Goal: Information Seeking & Learning: Learn about a topic

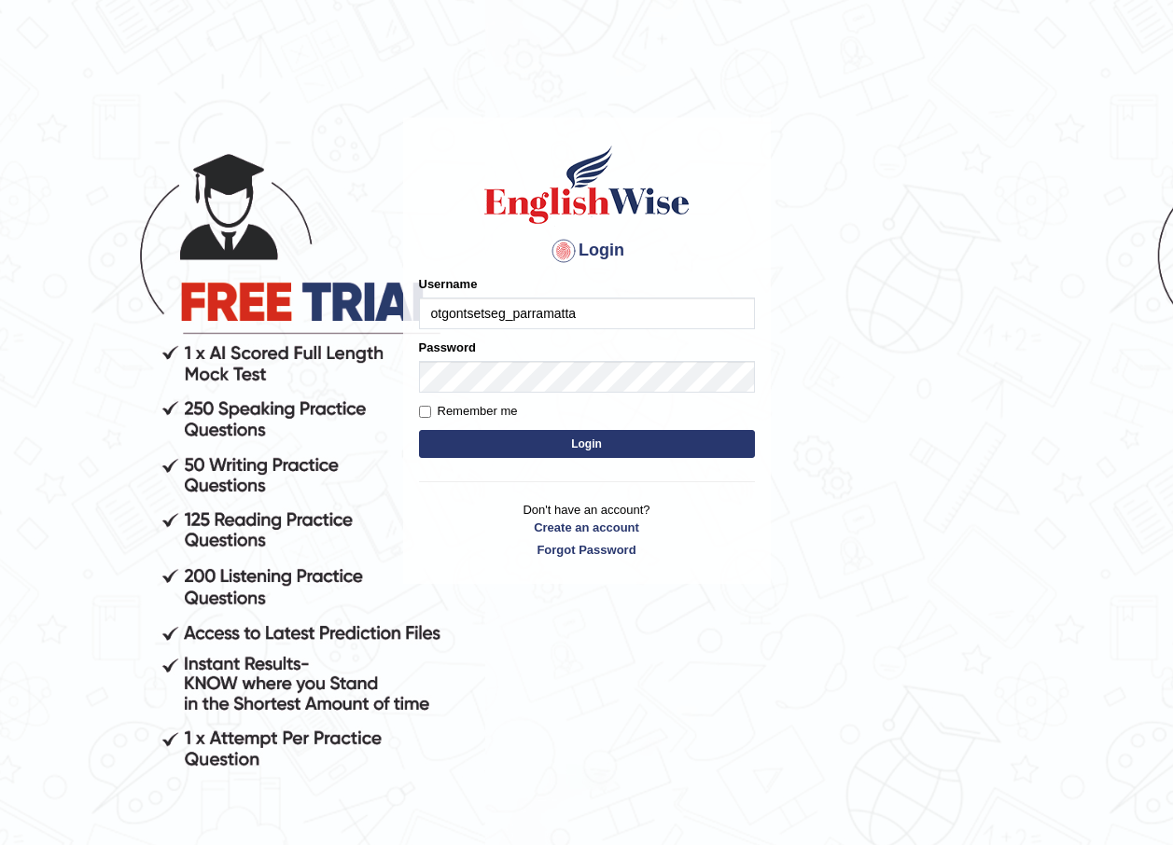
click at [578, 318] on input "otgontsetseg_parramatta" at bounding box center [587, 314] width 336 height 32
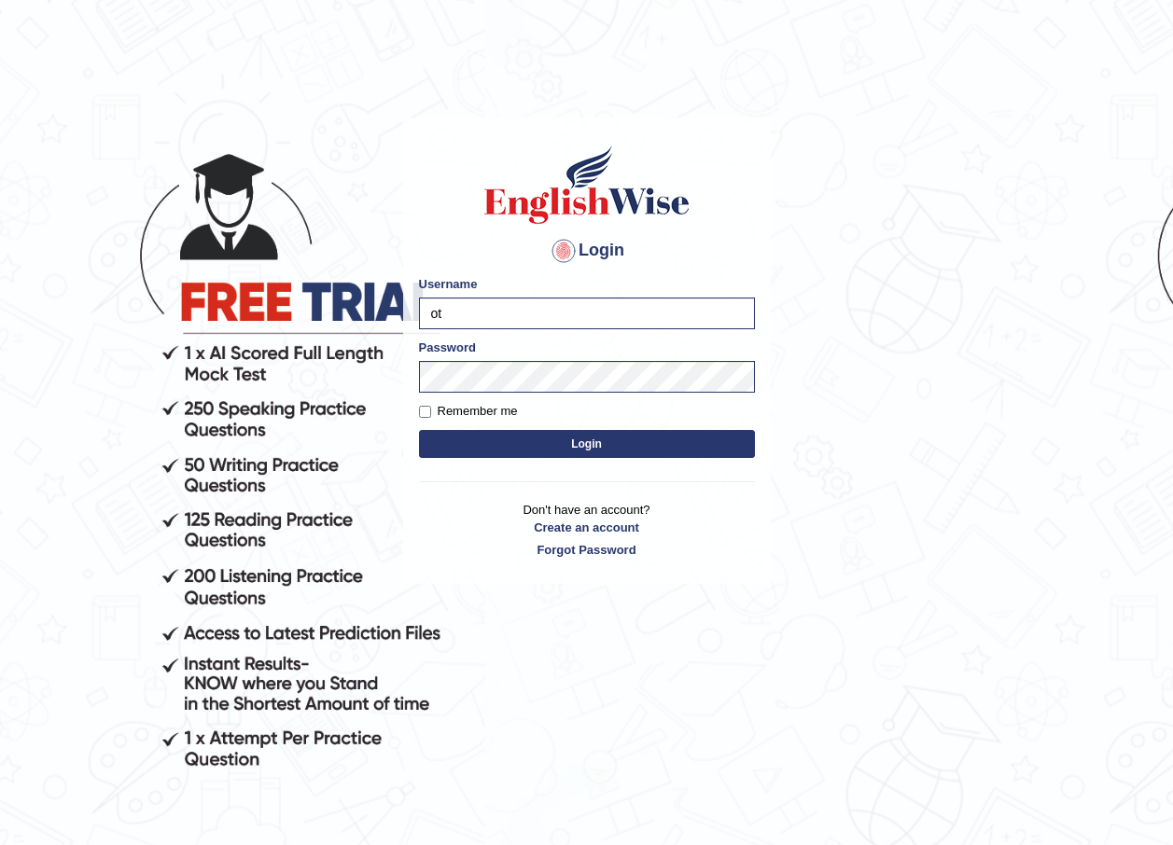
type input "o"
type input "bhuvaneswari_parramatta"
click at [795, 558] on body "Login Please fix the following errors: Username bhuvaneswari_parramatta Passwor…" at bounding box center [586, 481] width 1173 height 845
click at [626, 450] on button "Login" at bounding box center [587, 444] width 336 height 28
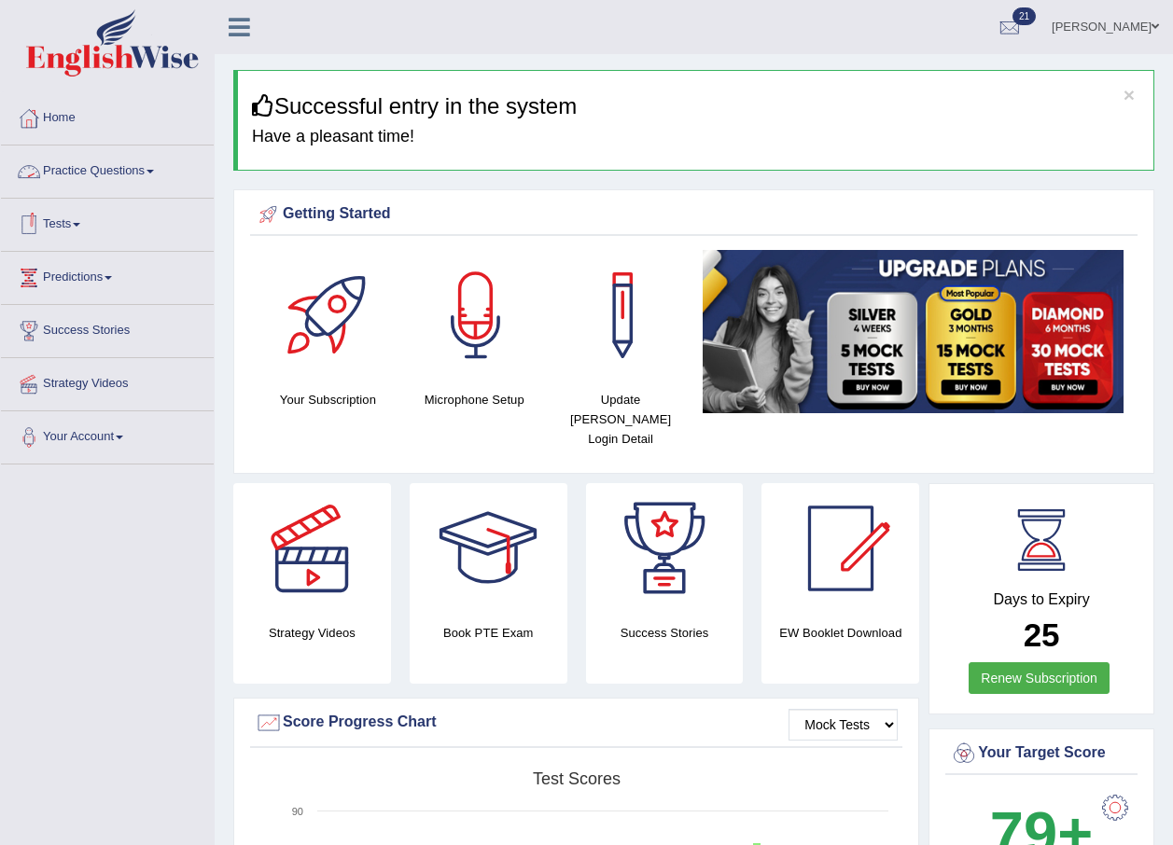
click at [154, 171] on span at bounding box center [149, 172] width 7 height 4
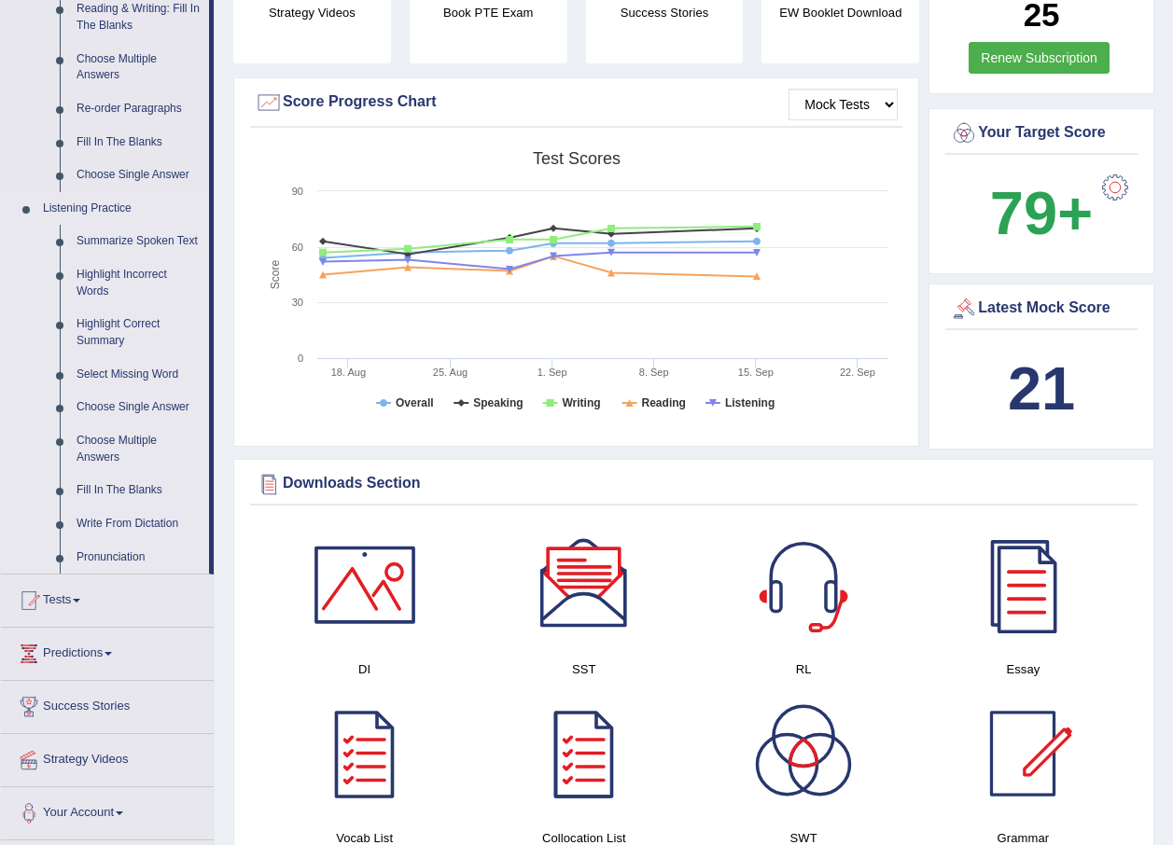
scroll to position [653, 0]
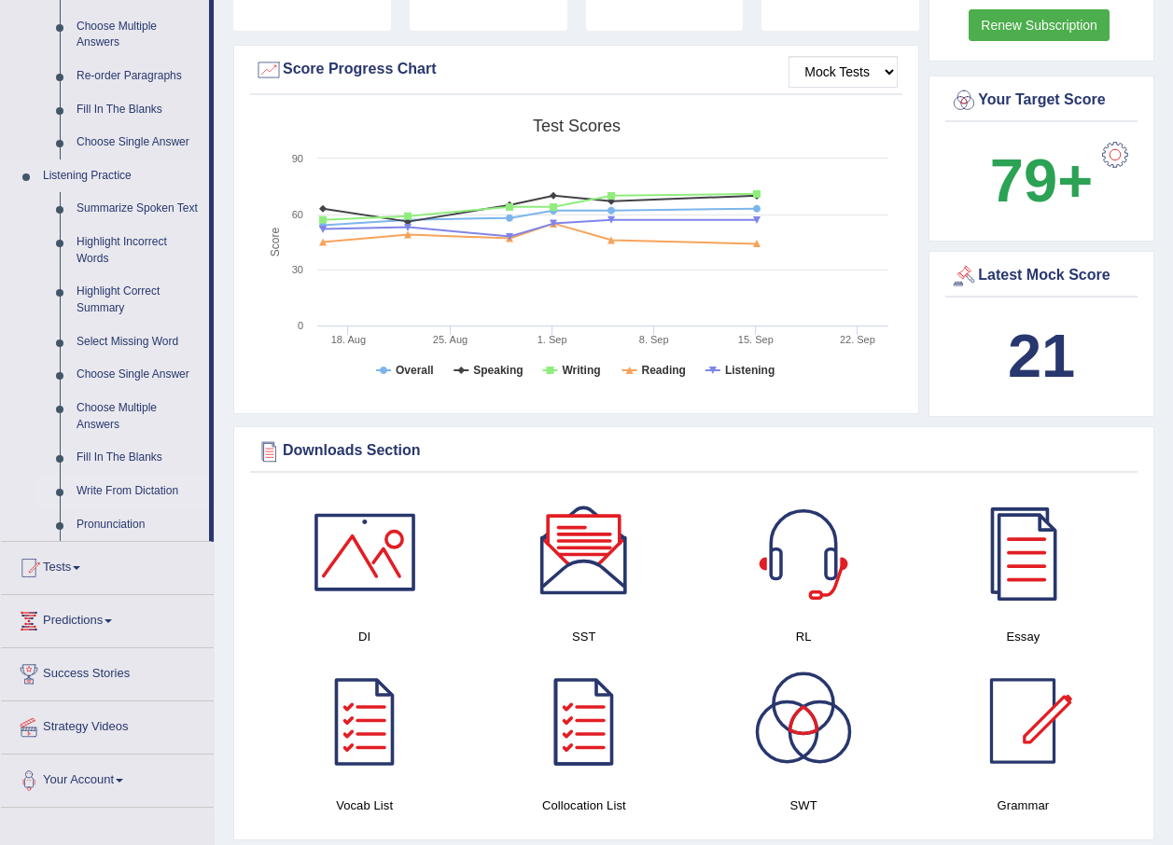
click at [132, 490] on link "Write From Dictation" at bounding box center [138, 492] width 141 height 34
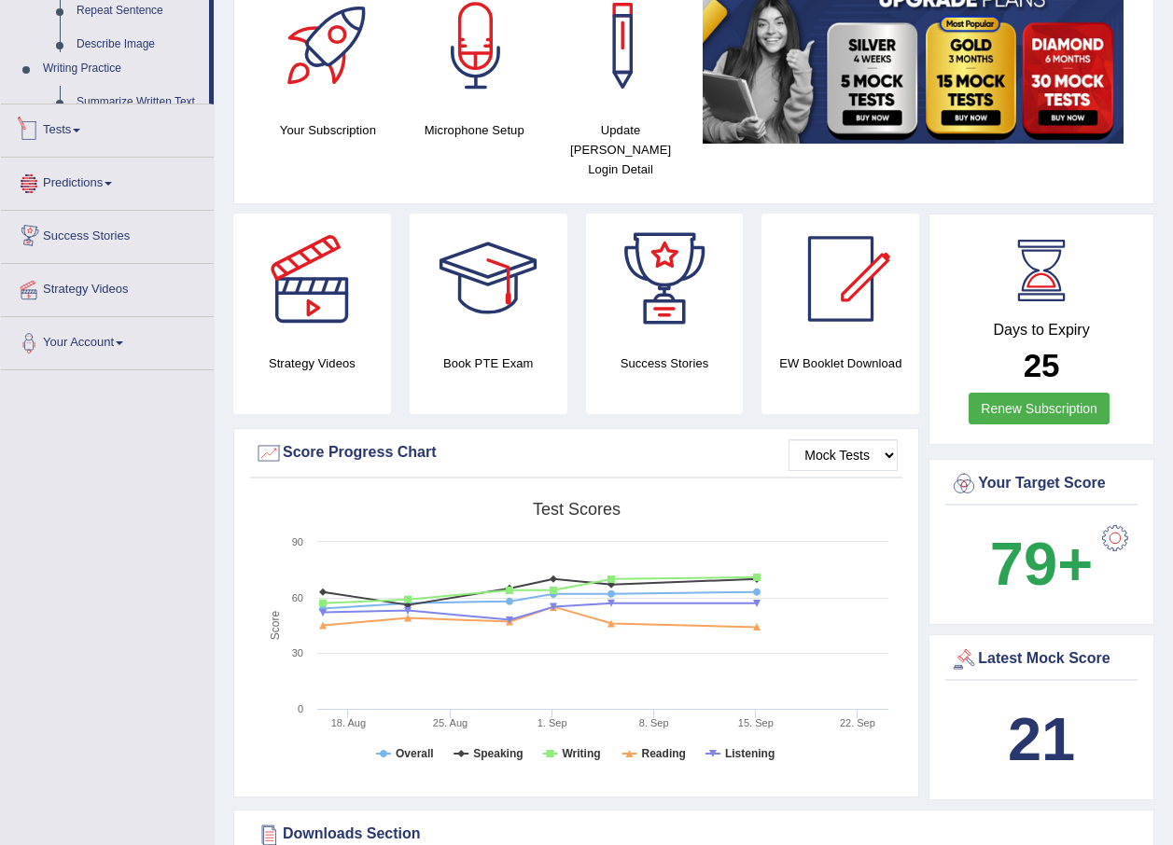
scroll to position [647, 0]
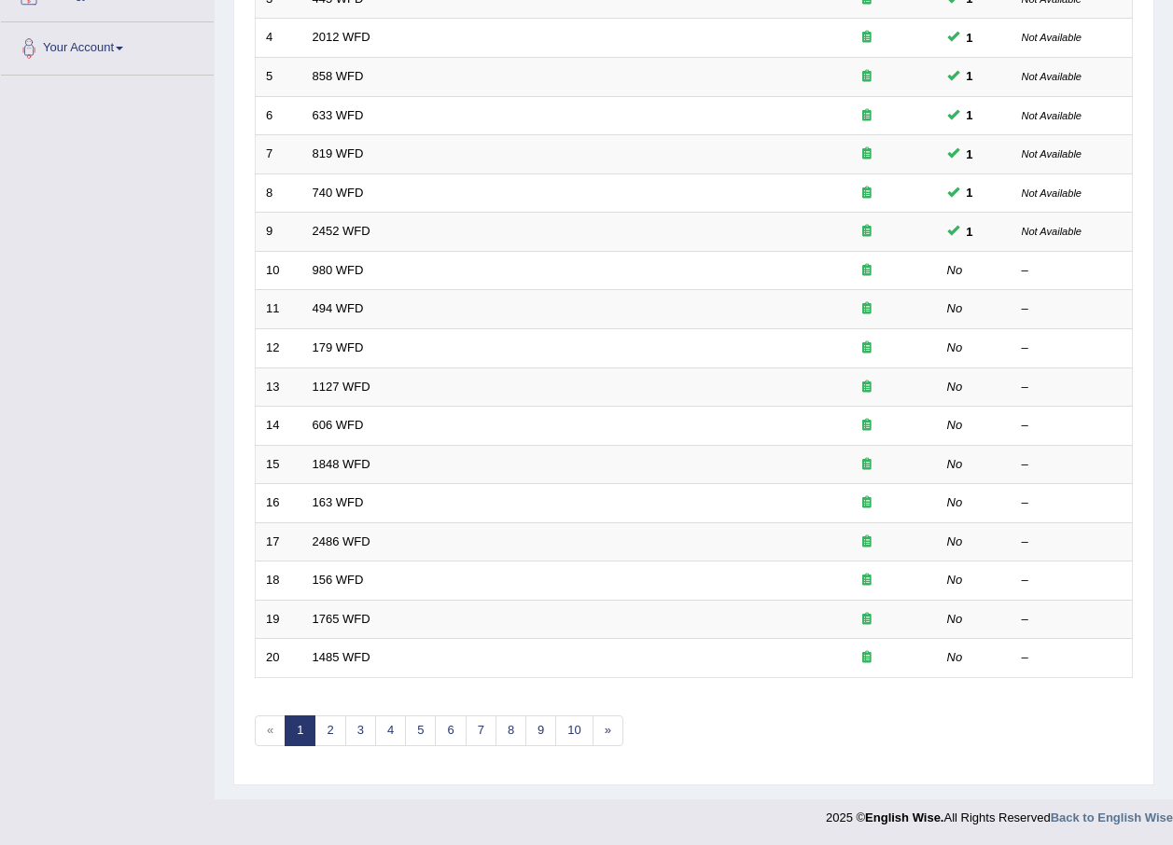
scroll to position [390, 0]
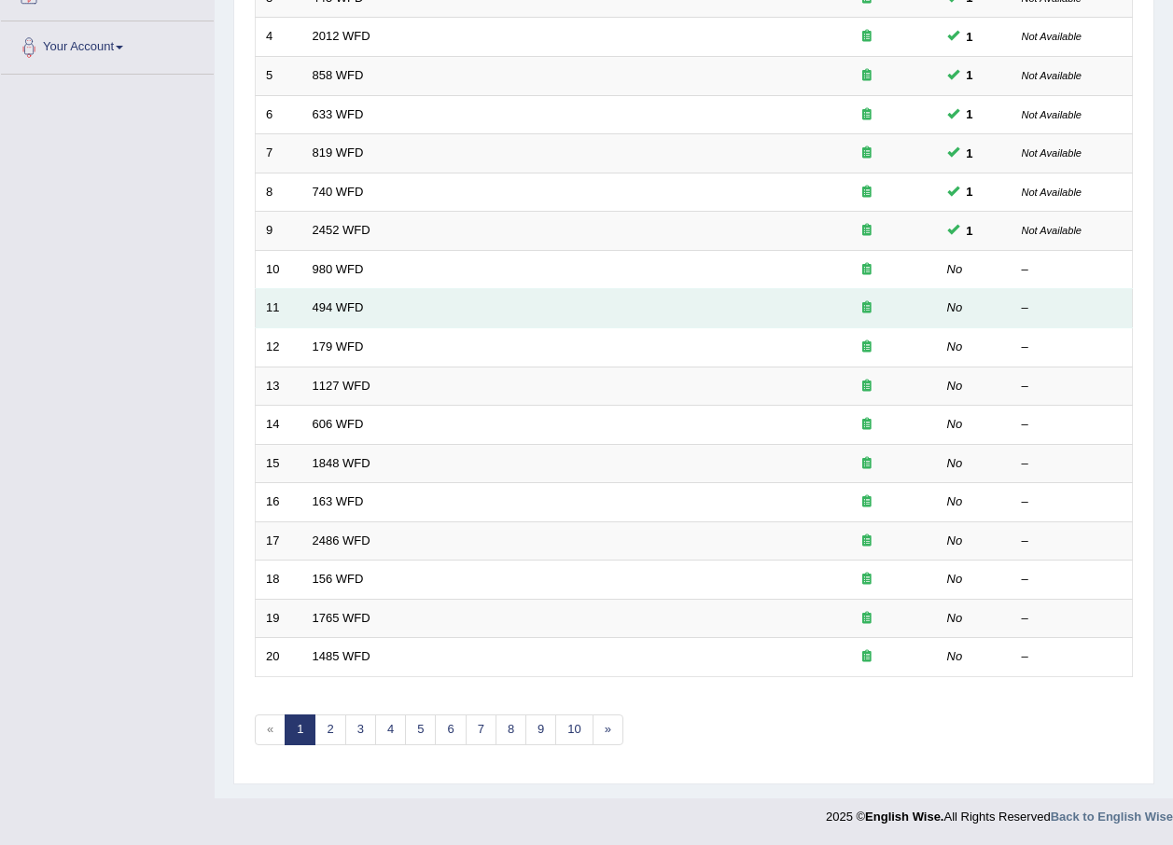
click at [957, 311] on em "No" at bounding box center [955, 307] width 16 height 14
click at [953, 314] on em "No" at bounding box center [955, 307] width 16 height 14
click at [741, 301] on td "494 WFD" at bounding box center [549, 308] width 494 height 39
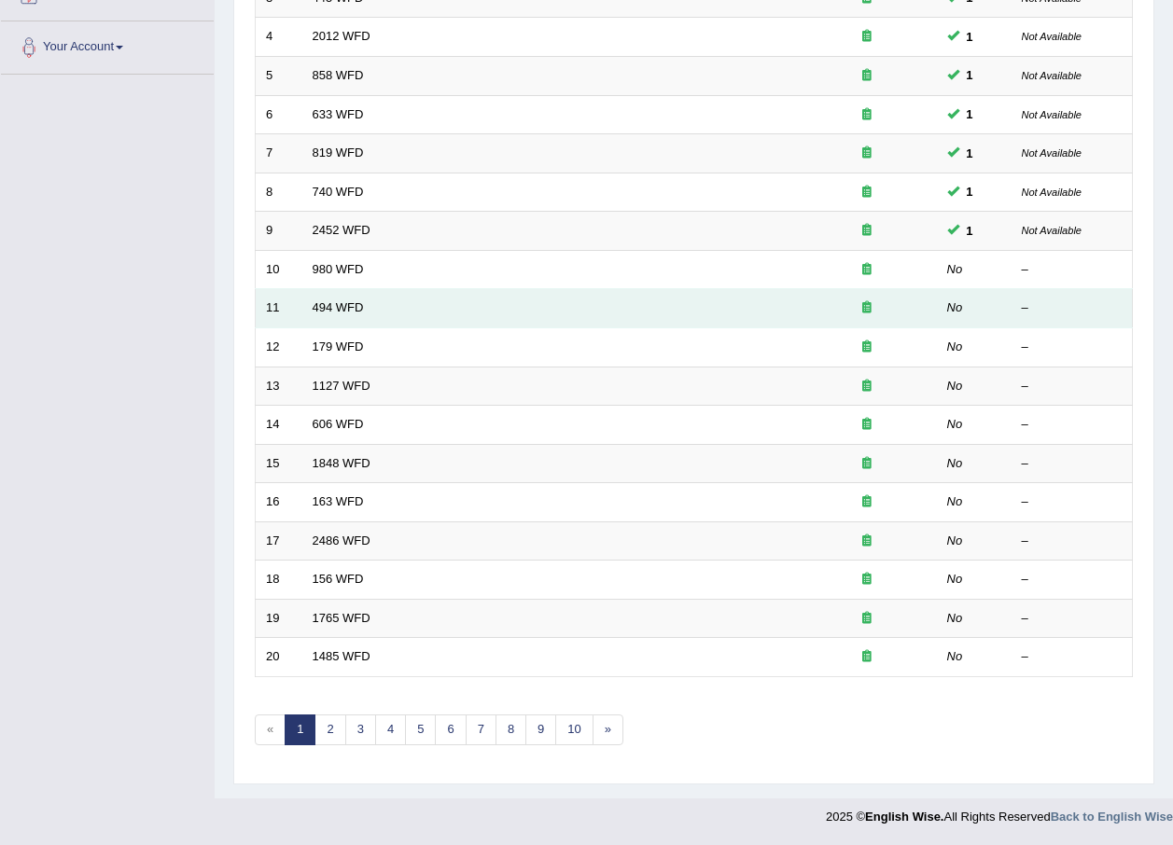
click at [741, 301] on td "494 WFD" at bounding box center [549, 308] width 494 height 39
click at [742, 299] on td "494 WFD" at bounding box center [549, 308] width 494 height 39
click at [354, 306] on link "494 WFD" at bounding box center [338, 307] width 51 height 14
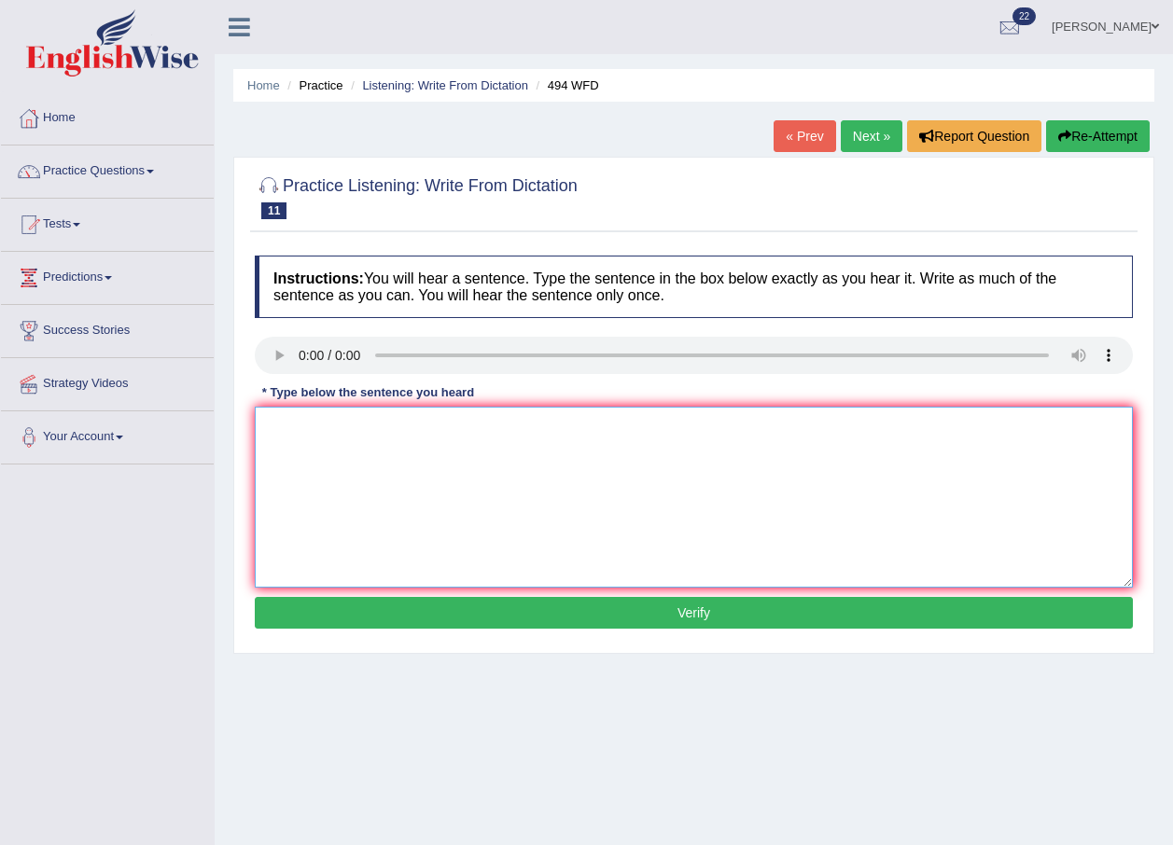
click at [350, 449] on textarea at bounding box center [694, 497] width 878 height 181
click at [468, 425] on textarea at bounding box center [694, 497] width 878 height 181
type textarea "The vocabulory that is specuicilar that is specific field in jagon."
click at [670, 610] on button "Verify" at bounding box center [694, 613] width 878 height 32
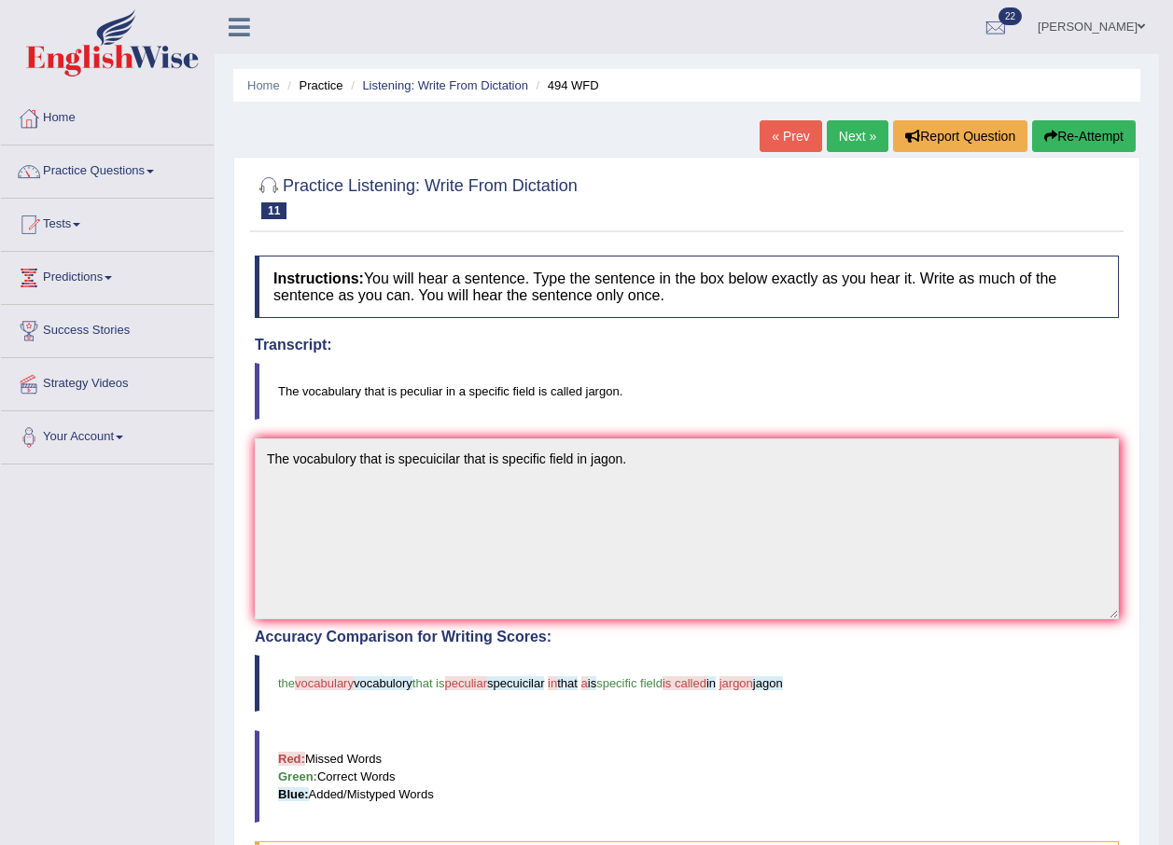
click at [847, 132] on link "Next »" at bounding box center [858, 136] width 62 height 32
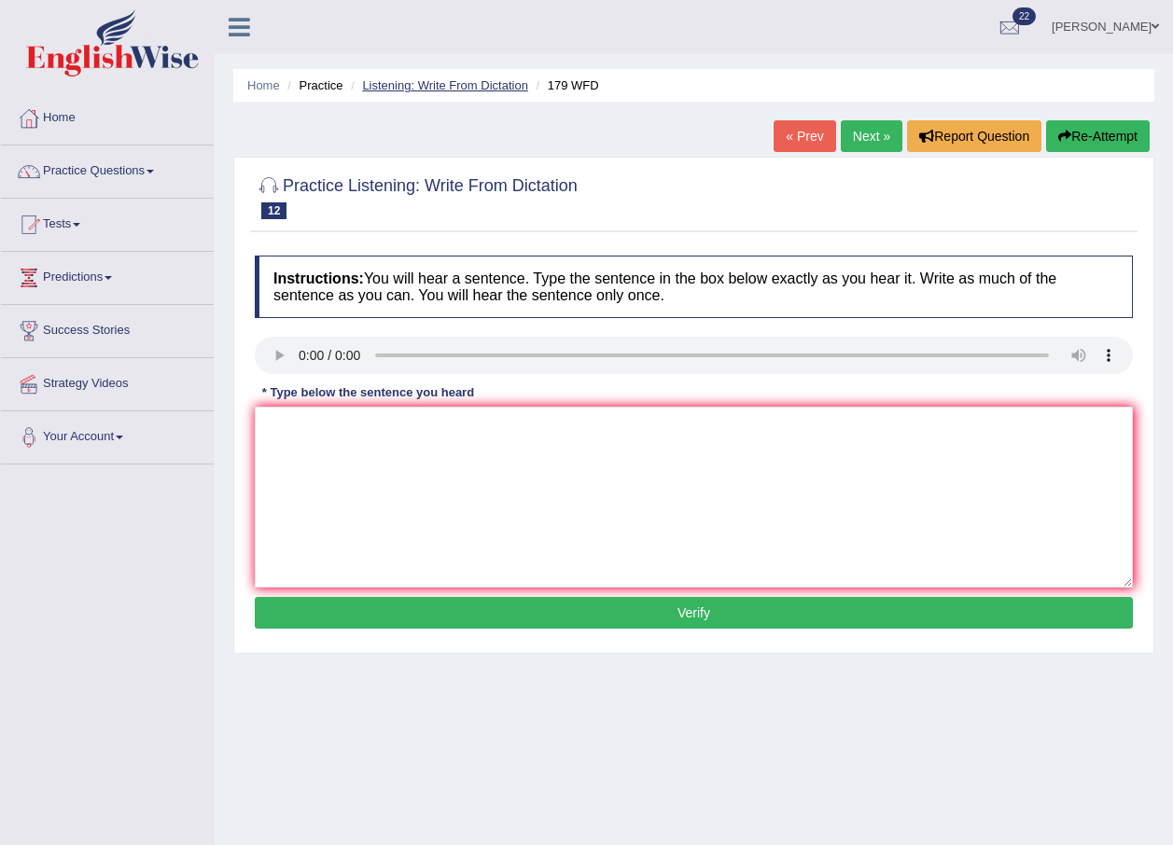
click at [501, 85] on link "Listening: Write From Dictation" at bounding box center [445, 85] width 166 height 14
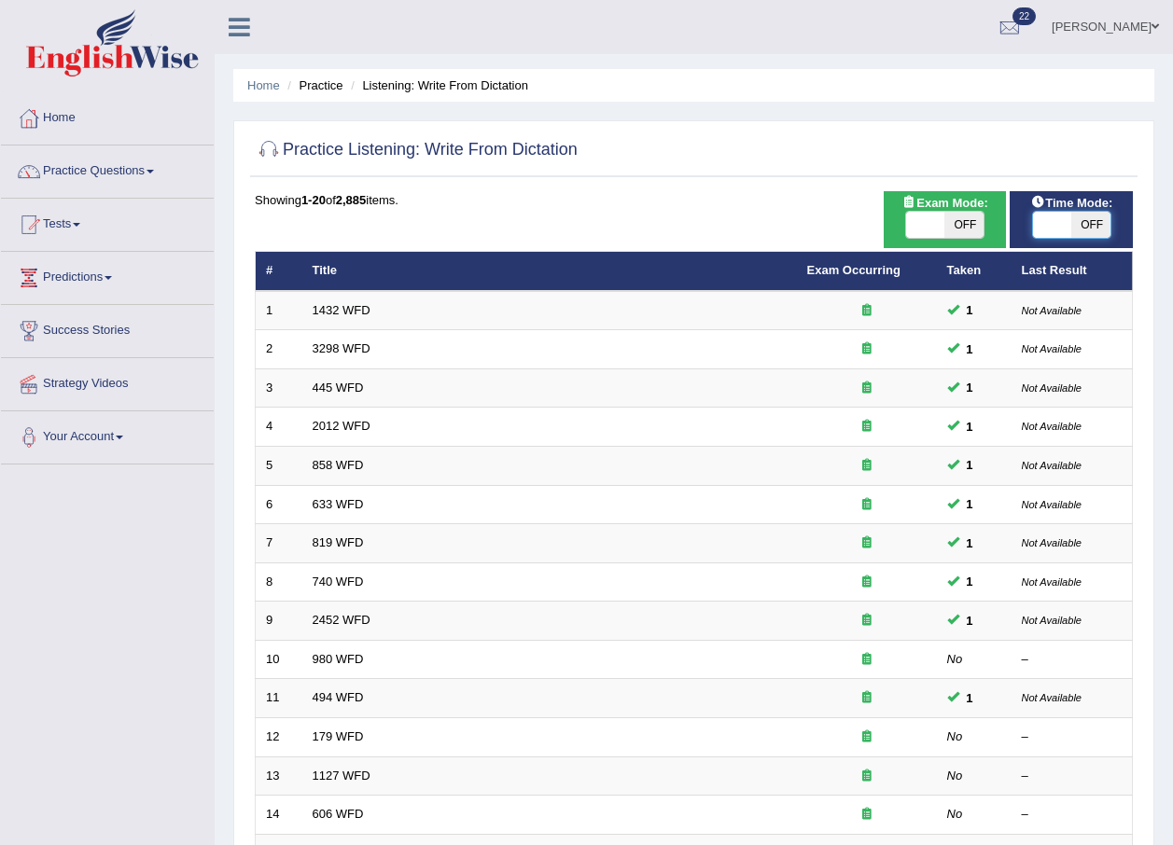
click at [1036, 225] on span at bounding box center [1052, 225] width 39 height 26
checkbox input "true"
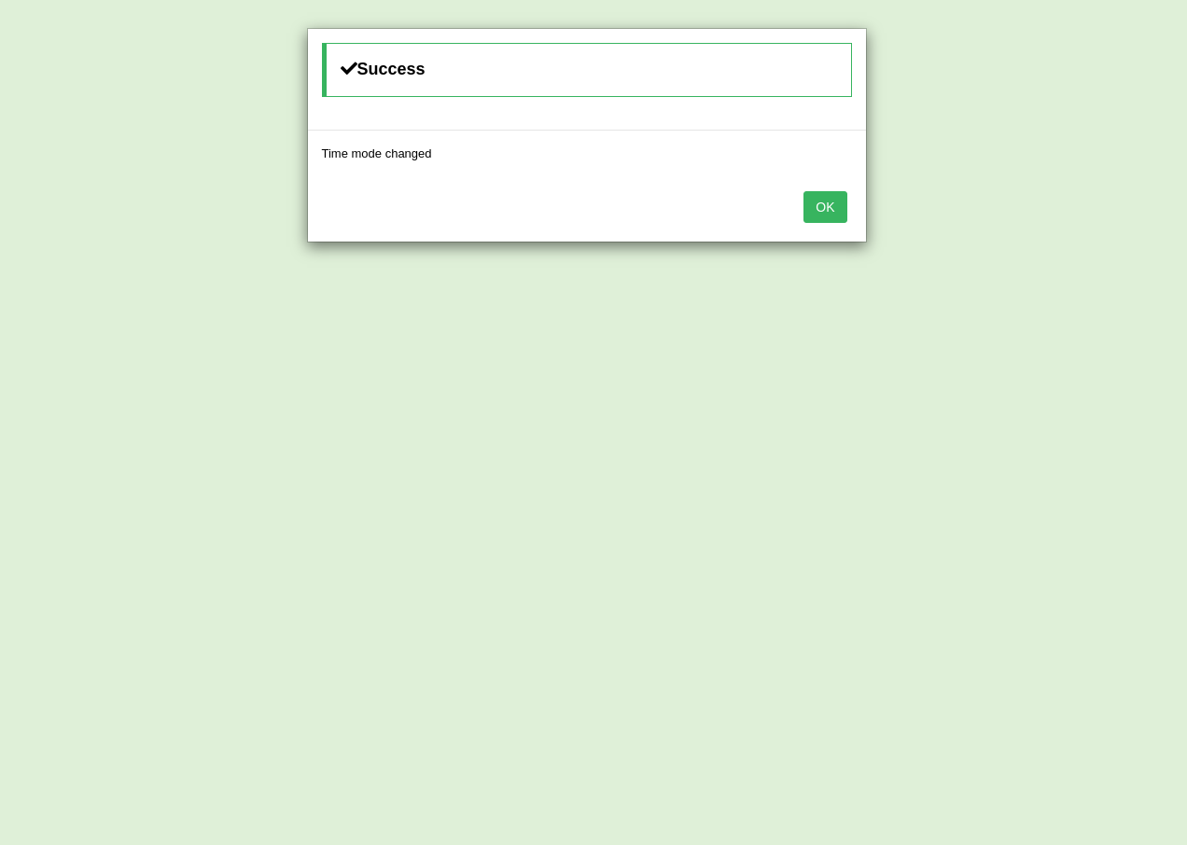
click at [838, 208] on button "OK" at bounding box center [824, 207] width 43 height 32
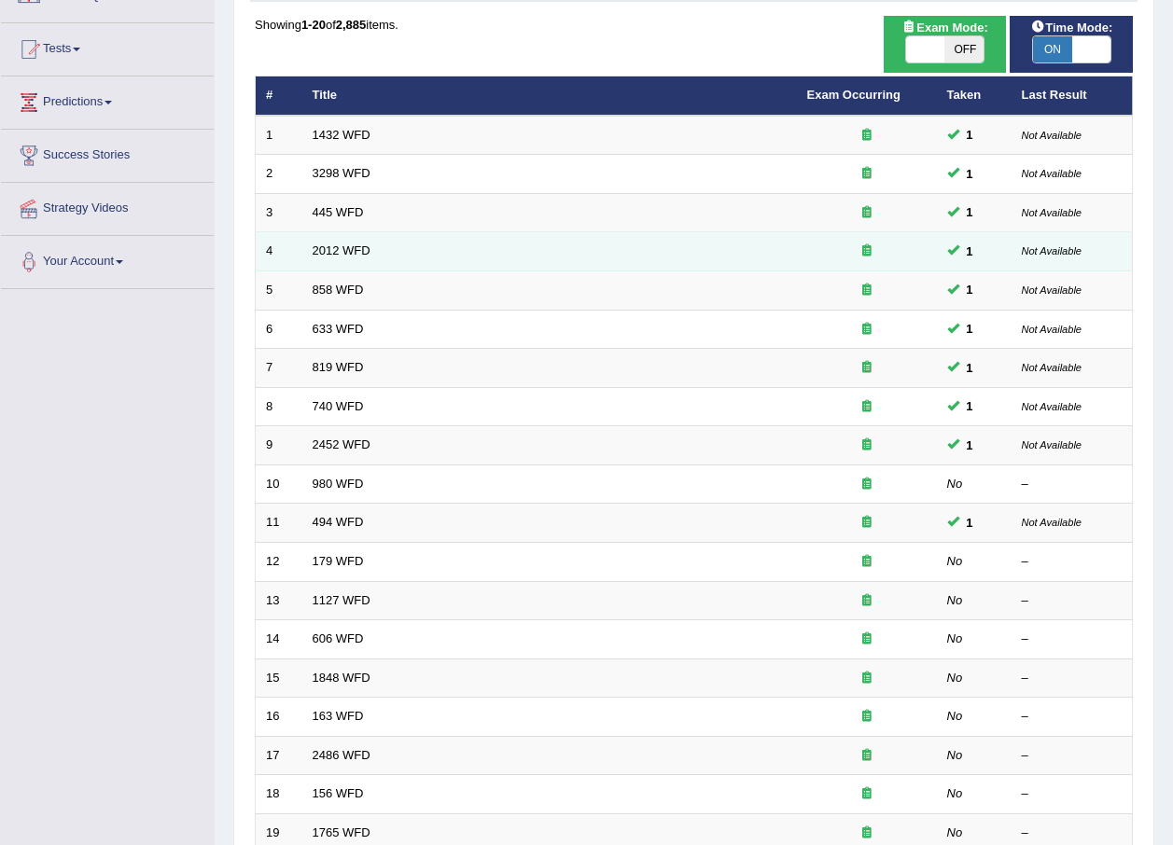
scroll to position [373, 0]
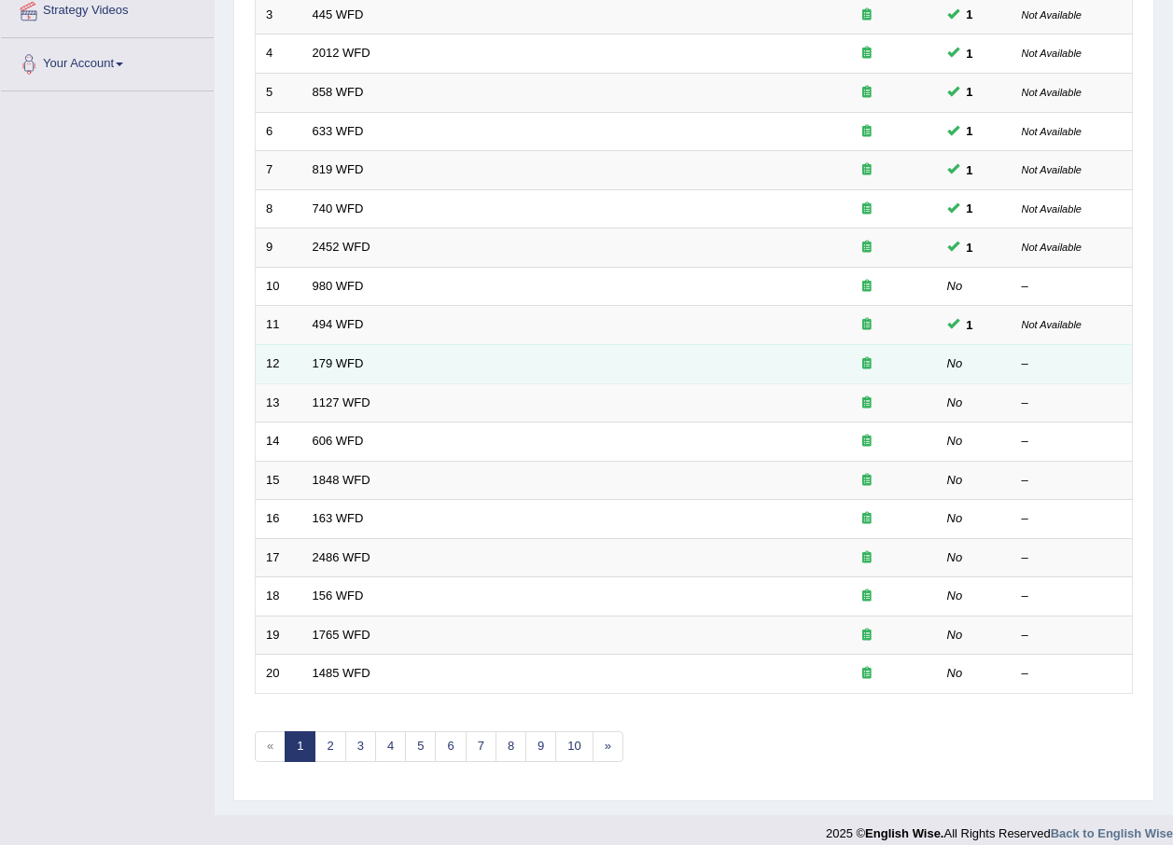
click at [778, 365] on td "179 WFD" at bounding box center [549, 363] width 494 height 39
click at [777, 362] on td "179 WFD" at bounding box center [549, 363] width 494 height 39
click at [942, 364] on td "No" at bounding box center [974, 363] width 75 height 39
click at [957, 364] on em "No" at bounding box center [955, 363] width 16 height 14
click at [957, 360] on em "No" at bounding box center [955, 363] width 16 height 14
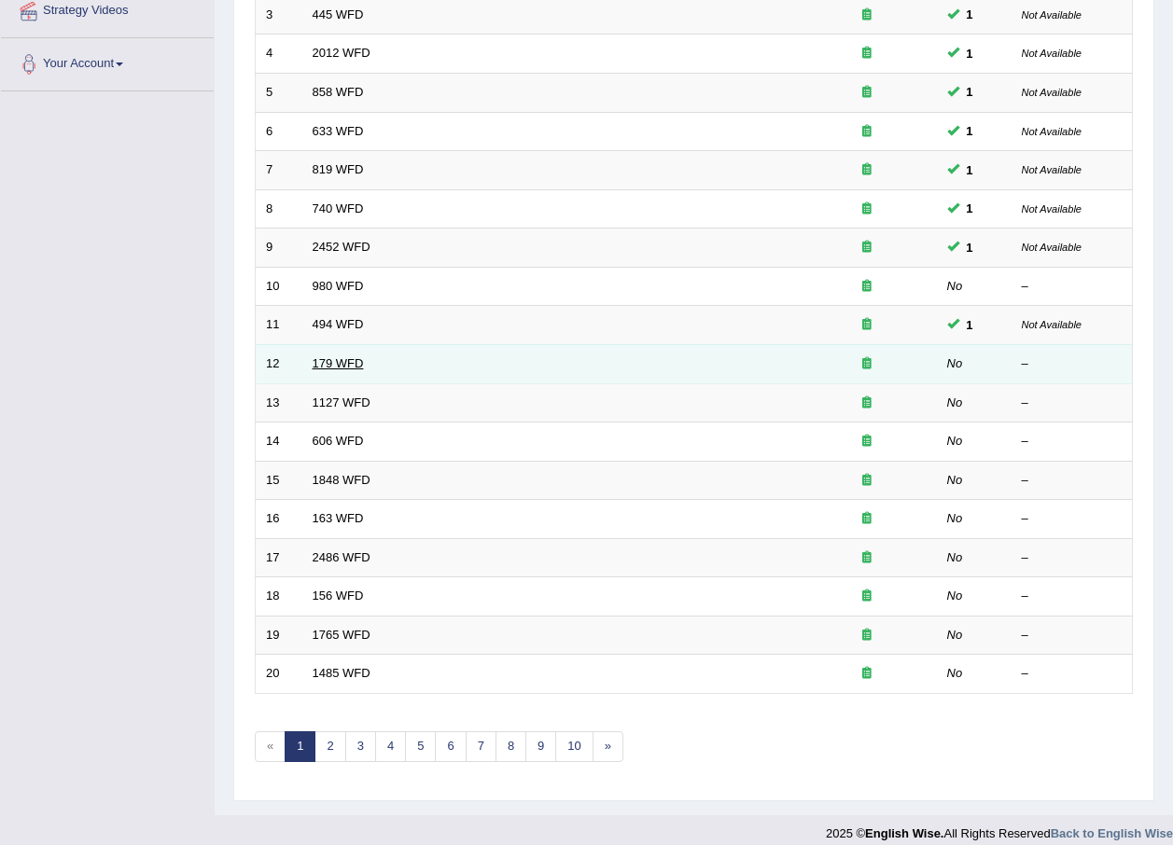
click at [352, 363] on link "179 WFD" at bounding box center [338, 363] width 51 height 14
click at [352, 355] on td "179 WFD" at bounding box center [549, 363] width 494 height 39
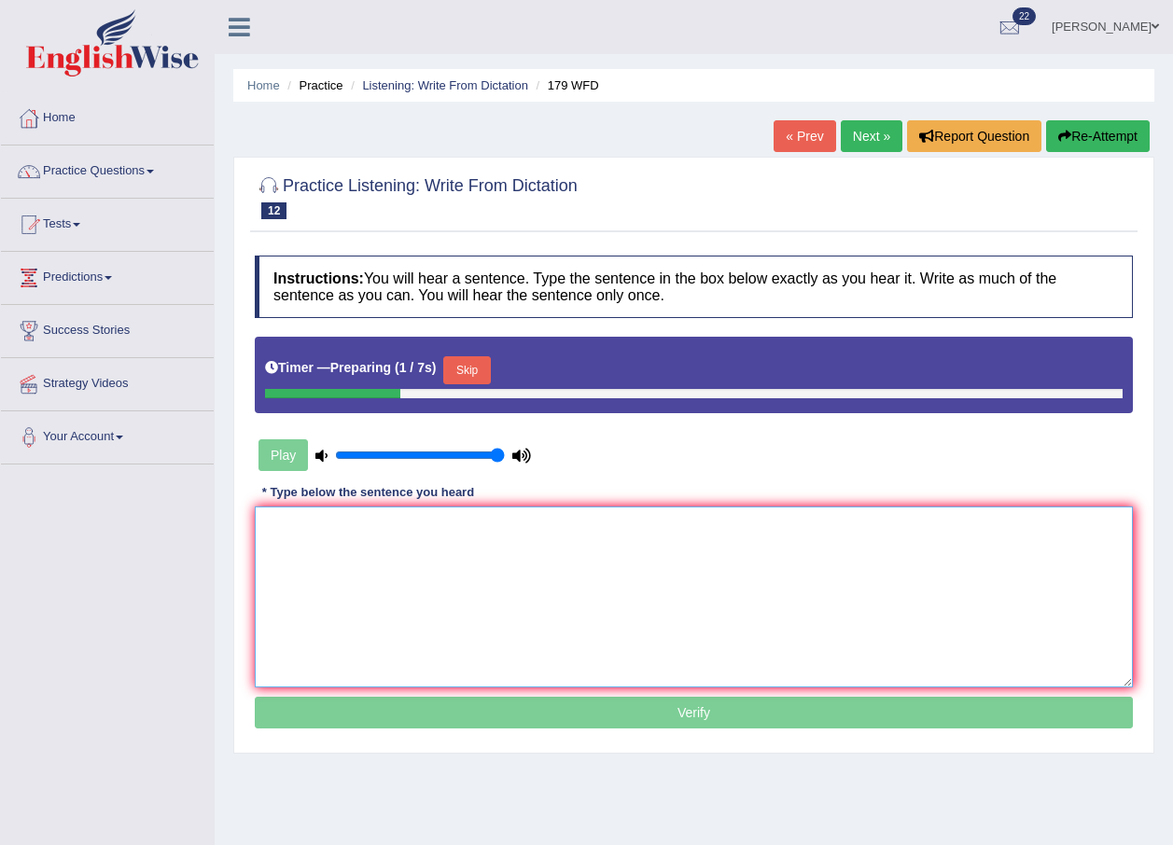
click at [435, 538] on textarea at bounding box center [694, 597] width 878 height 181
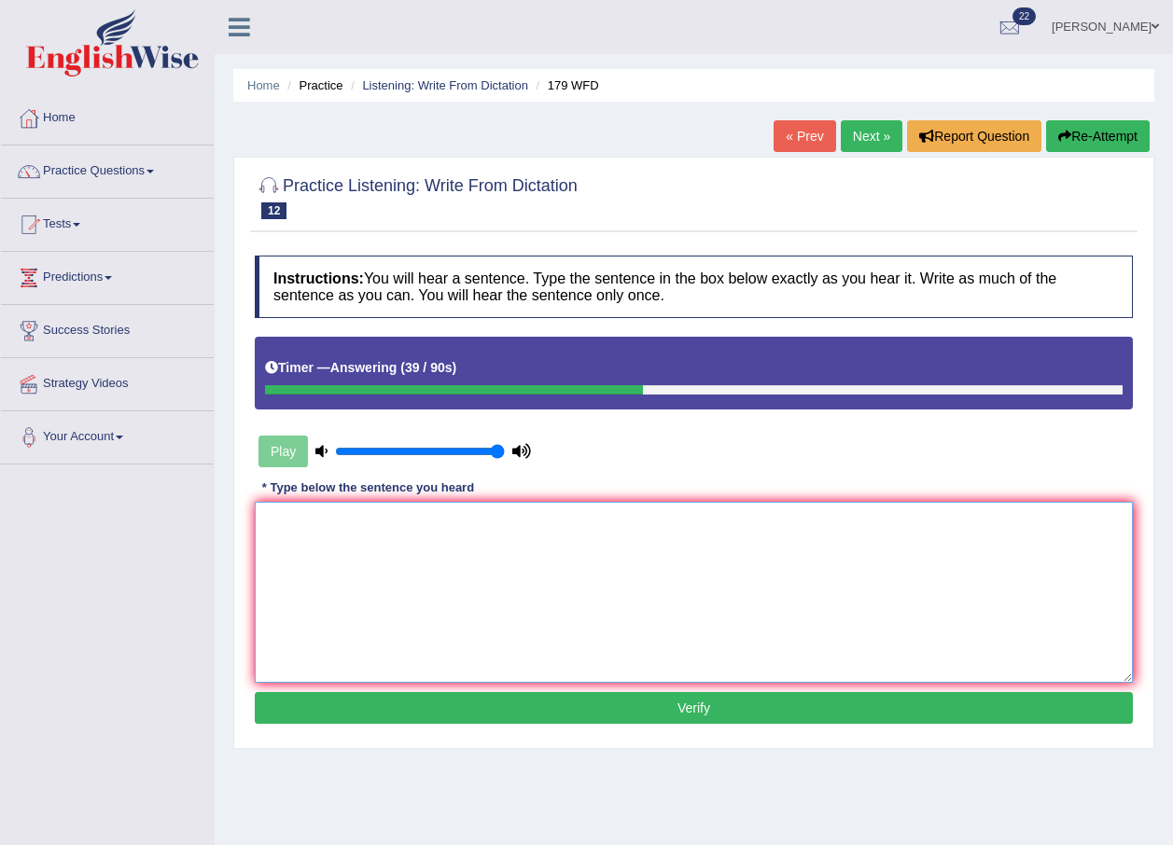
click at [551, 540] on textarea at bounding box center [694, 592] width 878 height 181
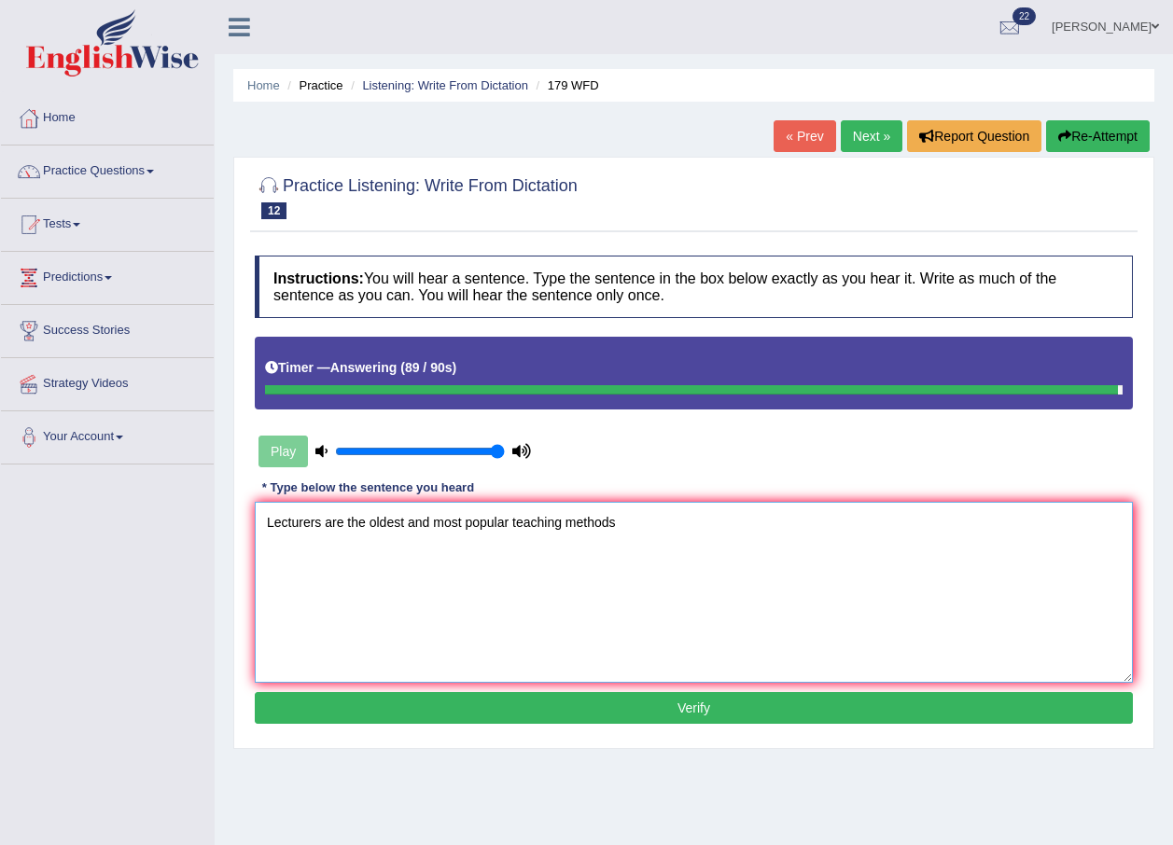
click at [323, 523] on textarea "Lecturers are the oldest and most popular teaching methods" at bounding box center [694, 592] width 878 height 181
type textarea "Lecturers are the oldest and most popular teaching methods"
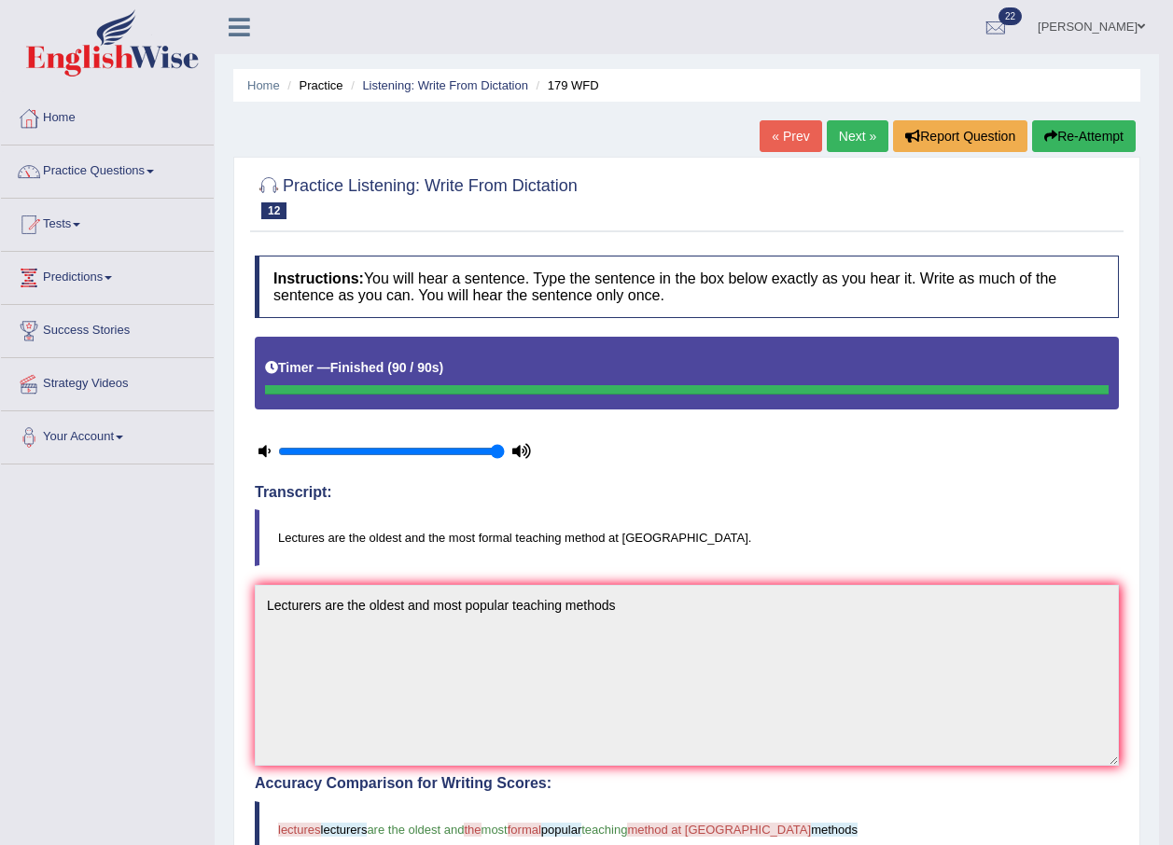
click at [860, 138] on link "Next »" at bounding box center [858, 136] width 62 height 32
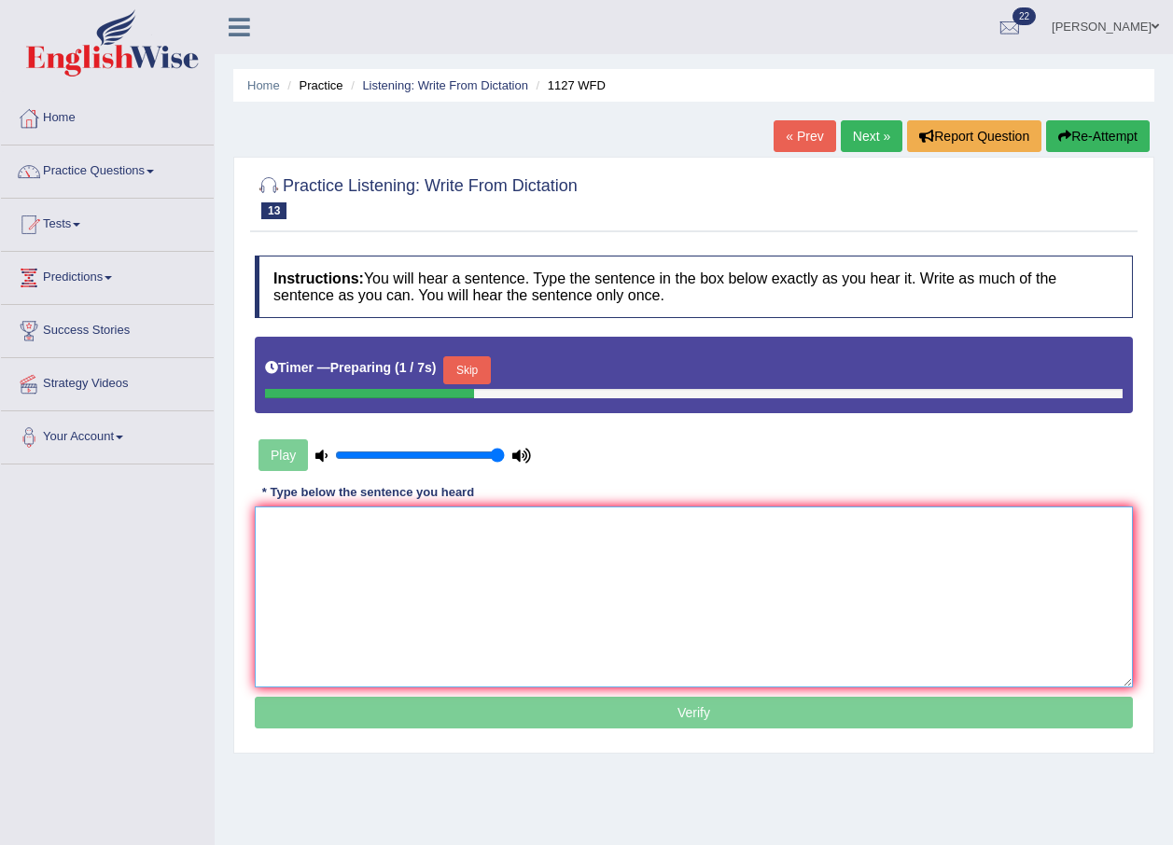
click at [531, 555] on textarea at bounding box center [694, 597] width 878 height 181
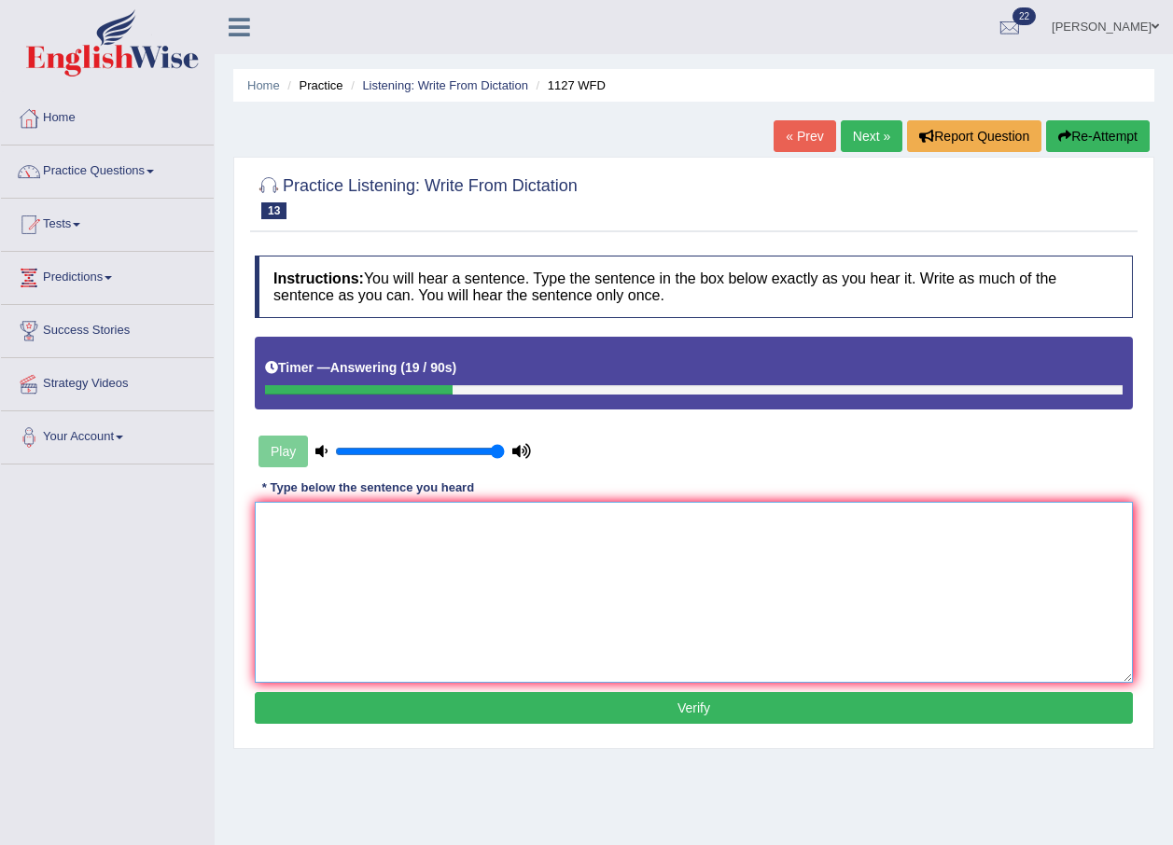
click at [346, 521] on textarea at bounding box center [694, 592] width 878 height 181
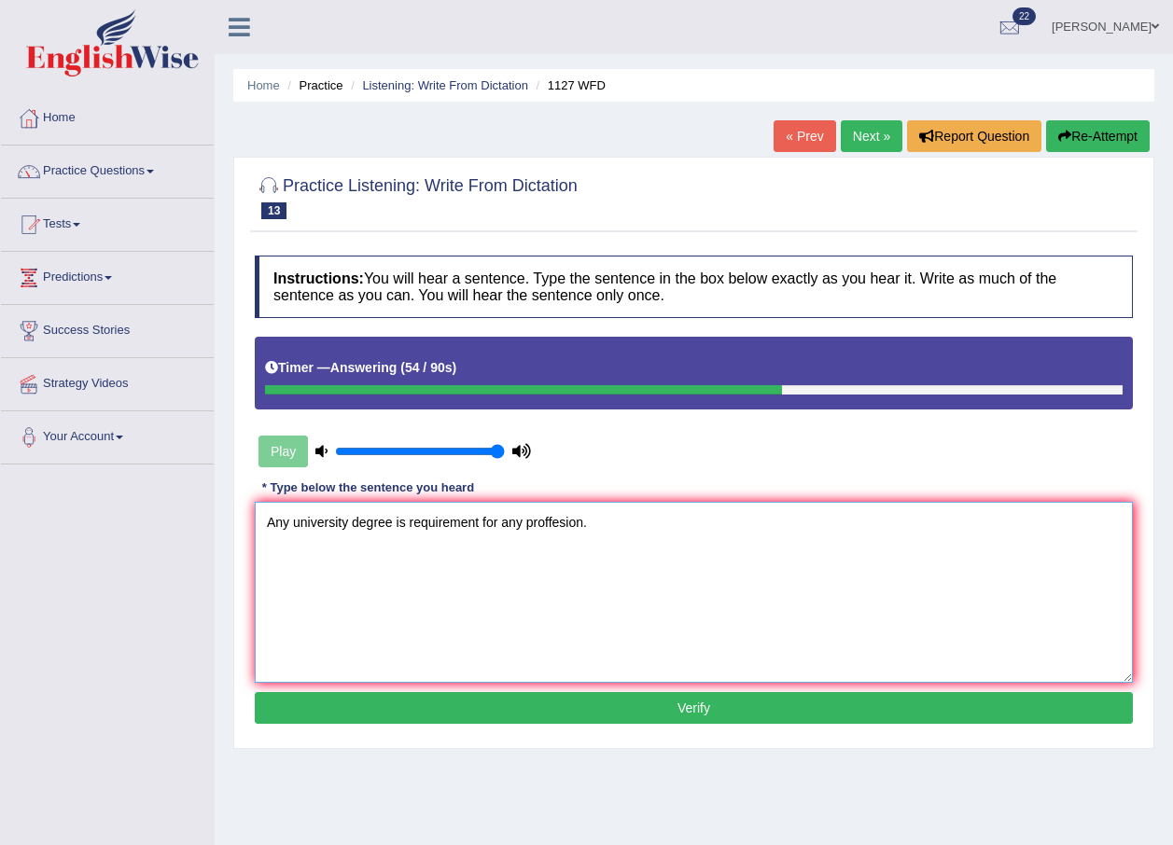
click at [480, 522] on textarea "Any university degree is requirement for any proffesion." at bounding box center [694, 592] width 878 height 181
click at [613, 523] on textarea "Any university degree is requirement required for any proffesion." at bounding box center [694, 592] width 878 height 181
click at [601, 519] on textarea "Any university degree is requirement required for any proffession." at bounding box center [694, 592] width 878 height 181
click at [635, 522] on textarea "Any university degree is requirement required for any profession." at bounding box center [694, 592] width 878 height 181
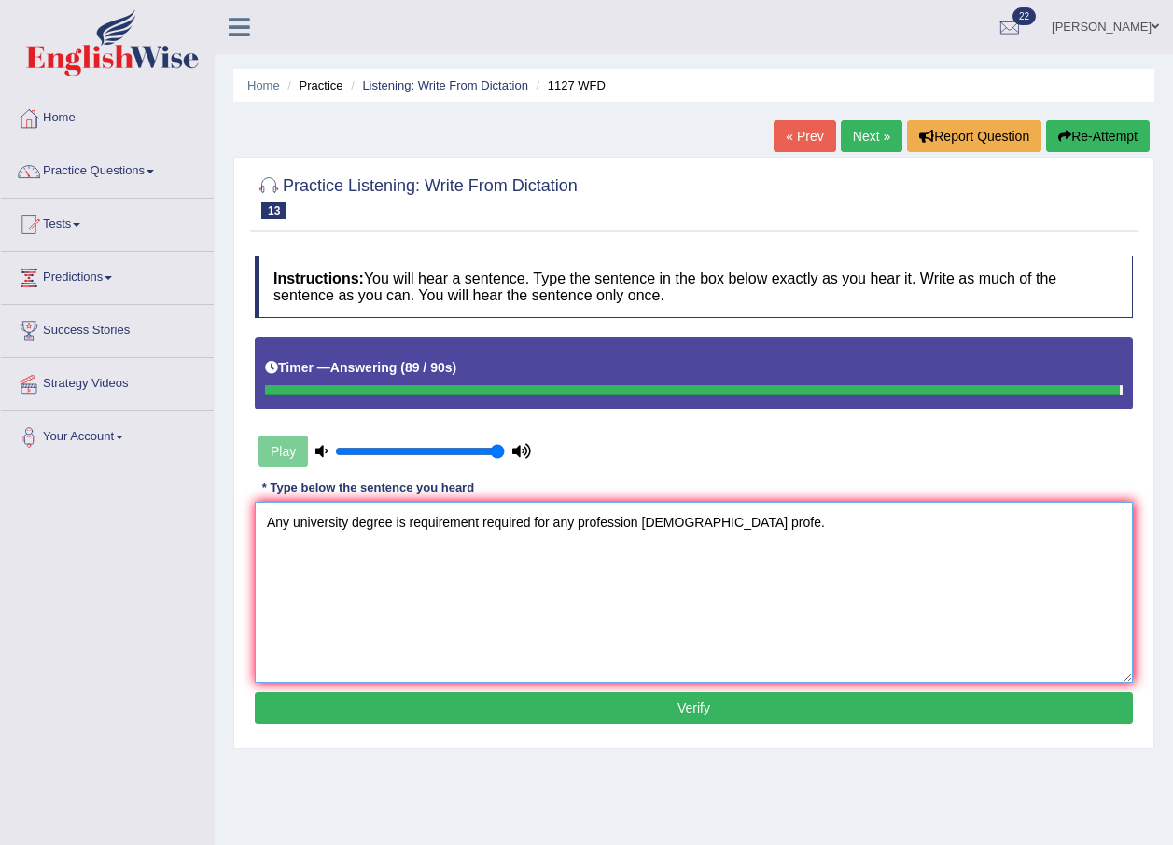
type textarea "Any university degree is requirement required for any profession proffession pr…"
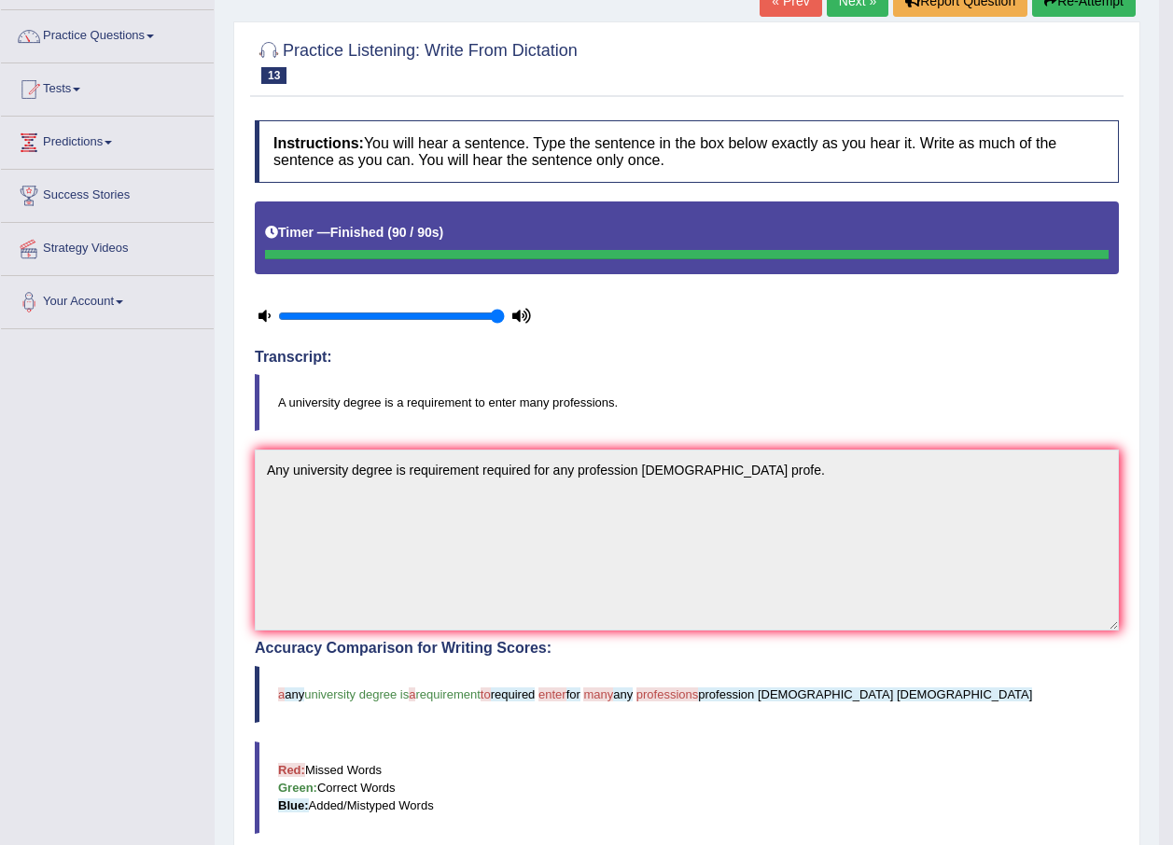
scroll to position [93, 0]
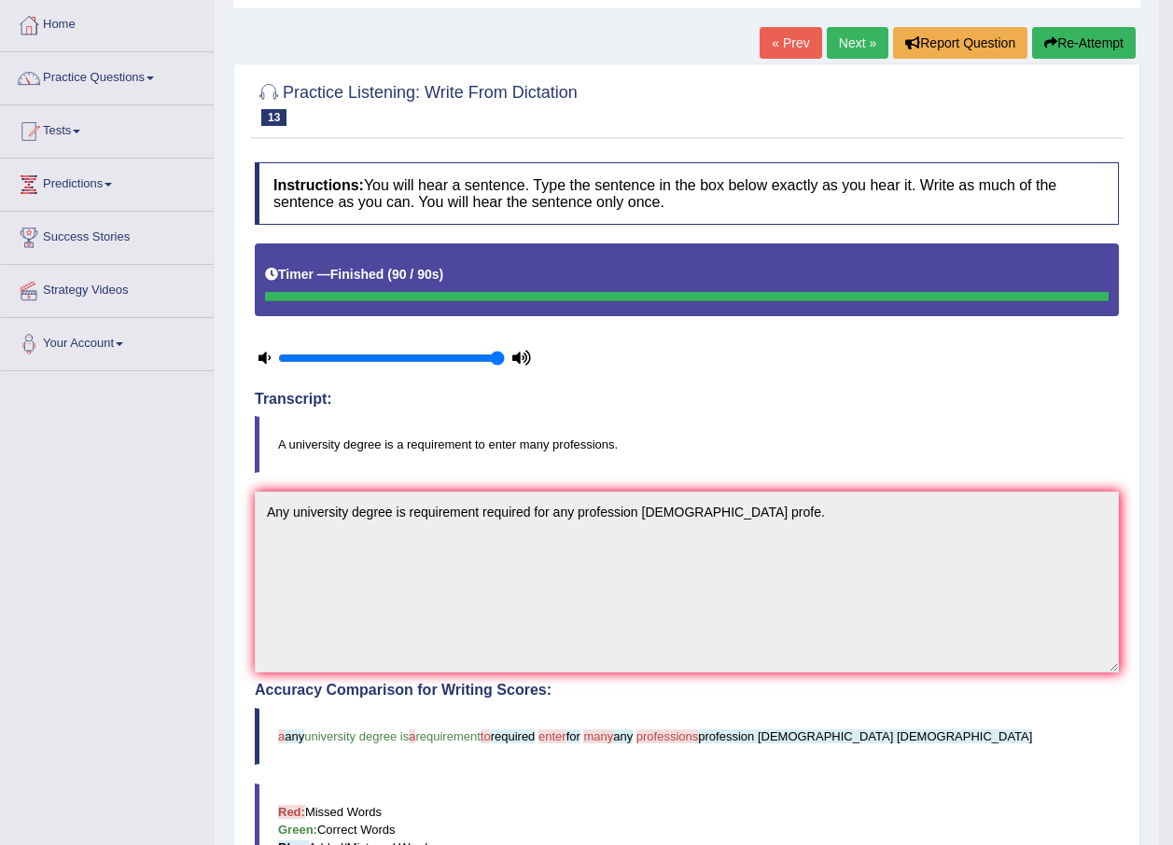
click at [841, 37] on link "Next »" at bounding box center [858, 43] width 62 height 32
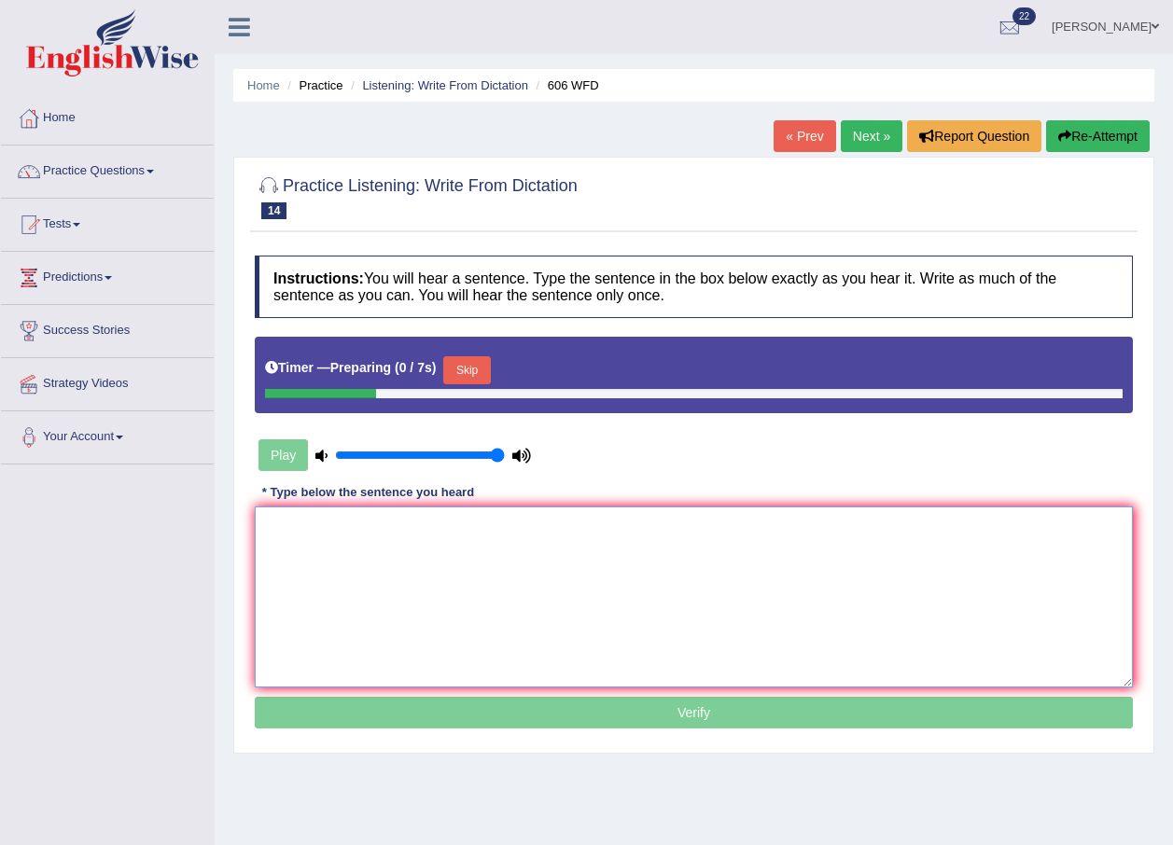
click at [533, 534] on textarea at bounding box center [694, 597] width 878 height 181
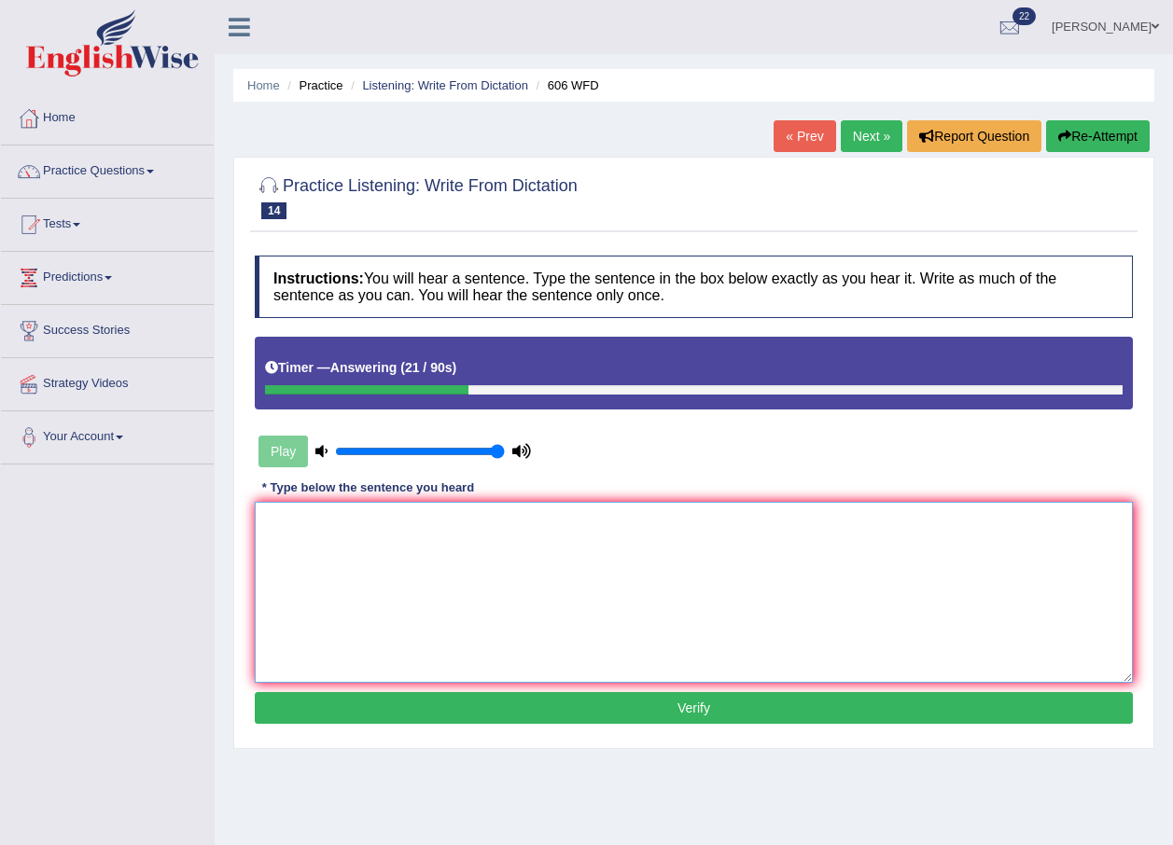
drag, startPoint x: 533, startPoint y: 534, endPoint x: 371, endPoint y: 518, distance: 162.2
click at [371, 518] on textarea at bounding box center [694, 592] width 878 height 181
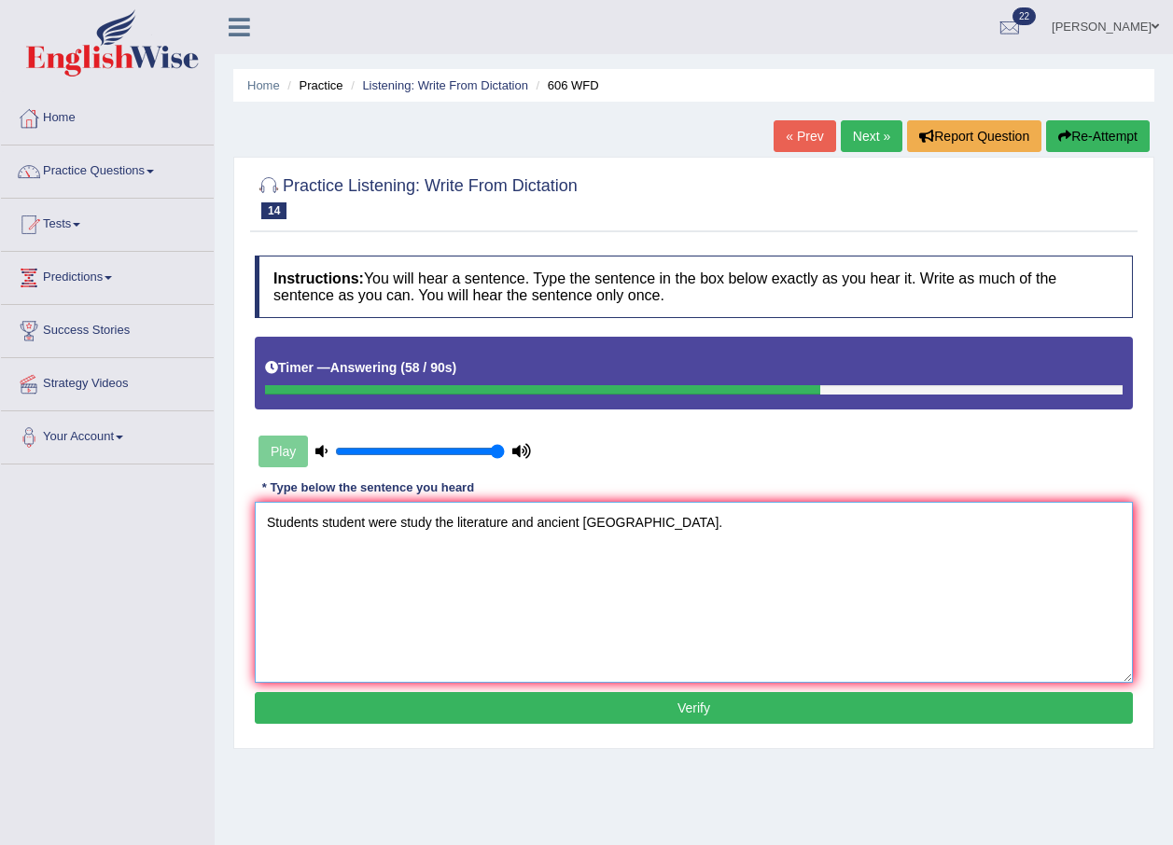
click at [534, 522] on textarea "Students student were study the literature and ancient greece." at bounding box center [694, 592] width 878 height 181
type textarea "Students student were study the literature and the ancient greece."
click at [690, 702] on button "Verify" at bounding box center [694, 708] width 878 height 32
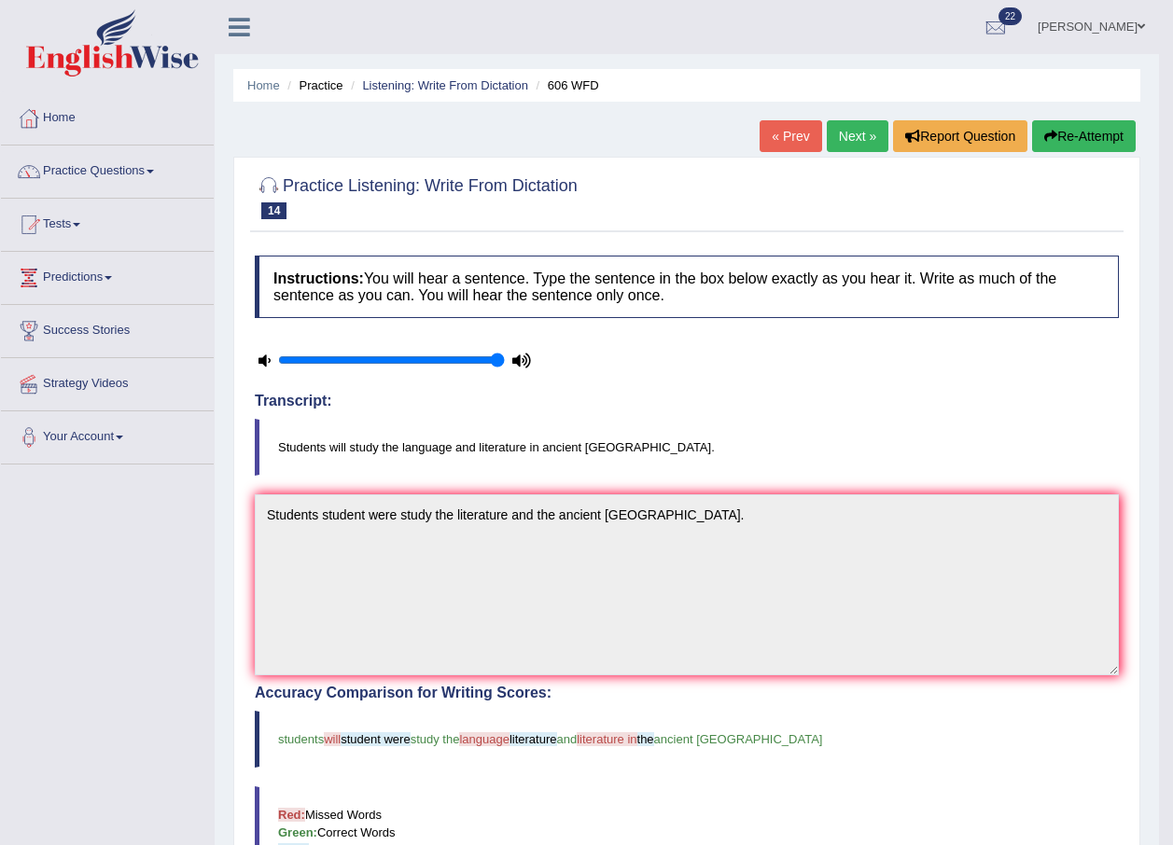
click at [850, 137] on link "Next »" at bounding box center [858, 136] width 62 height 32
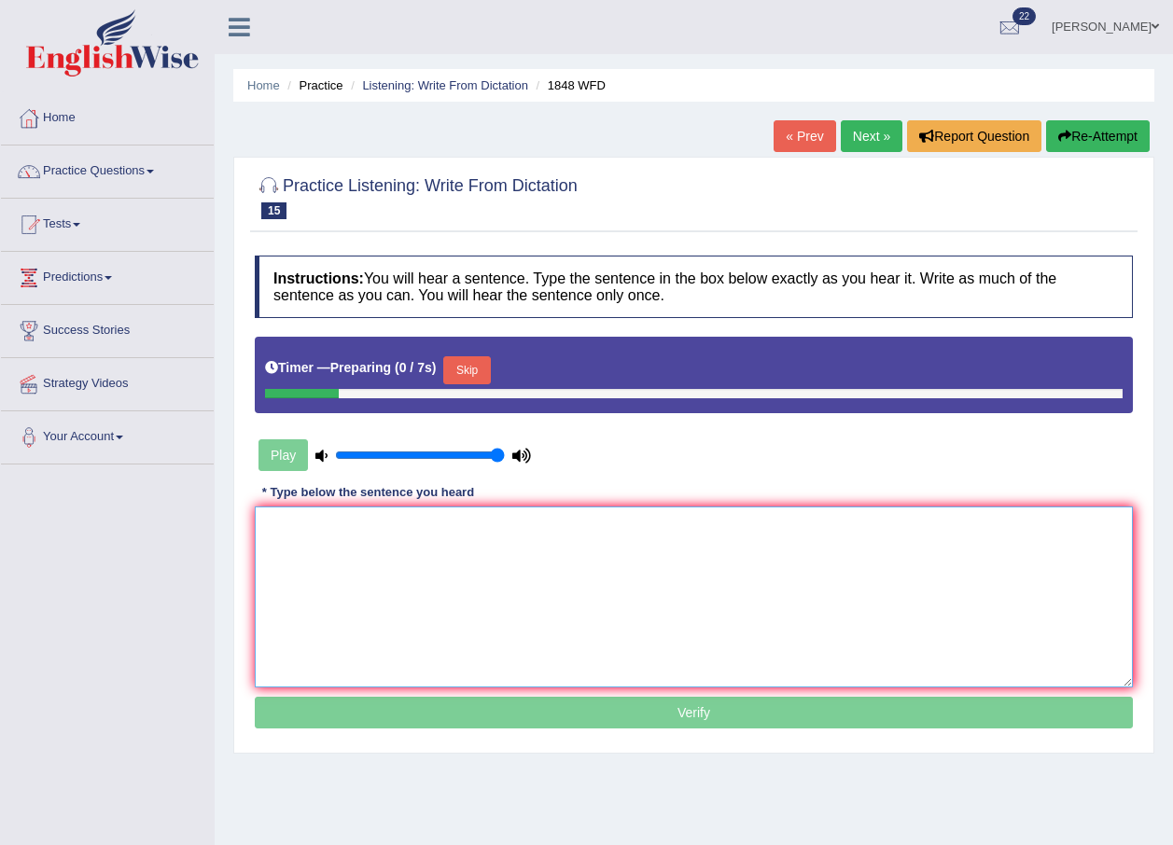
click at [607, 558] on textarea at bounding box center [694, 597] width 878 height 181
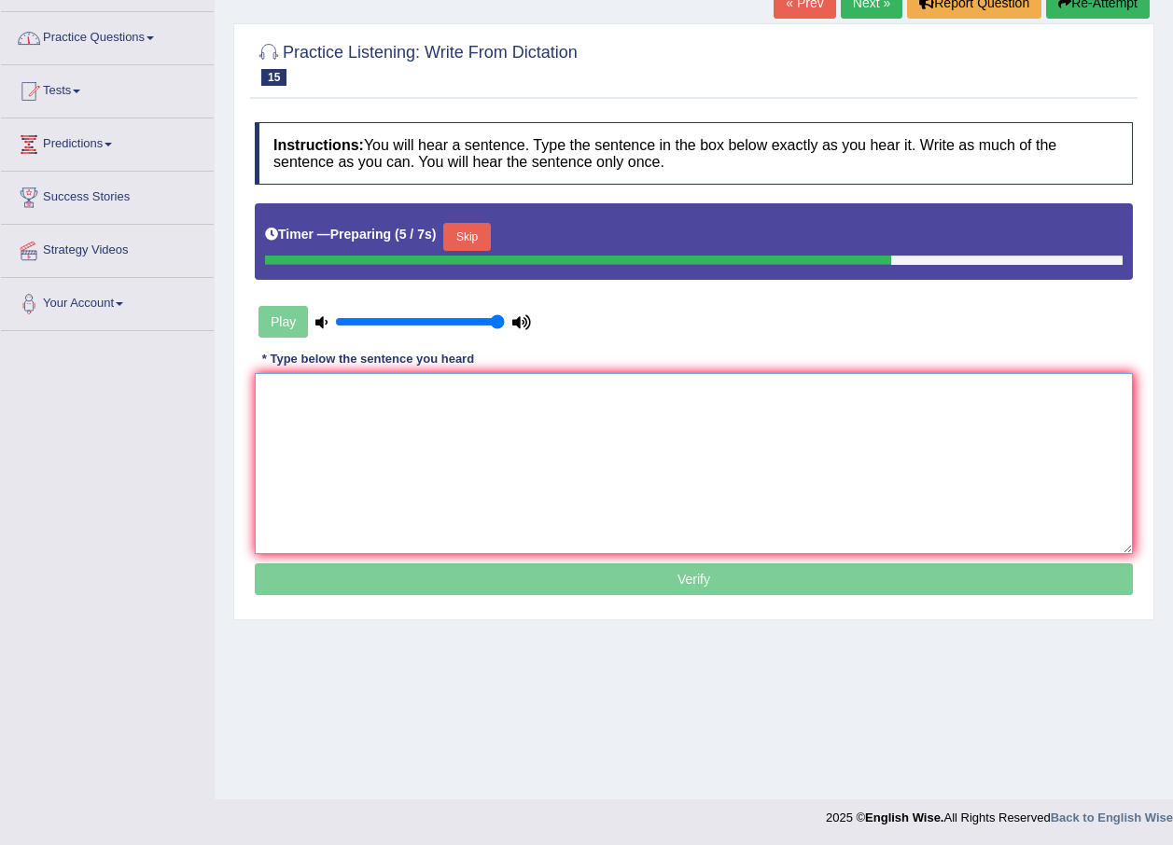
scroll to position [134, 0]
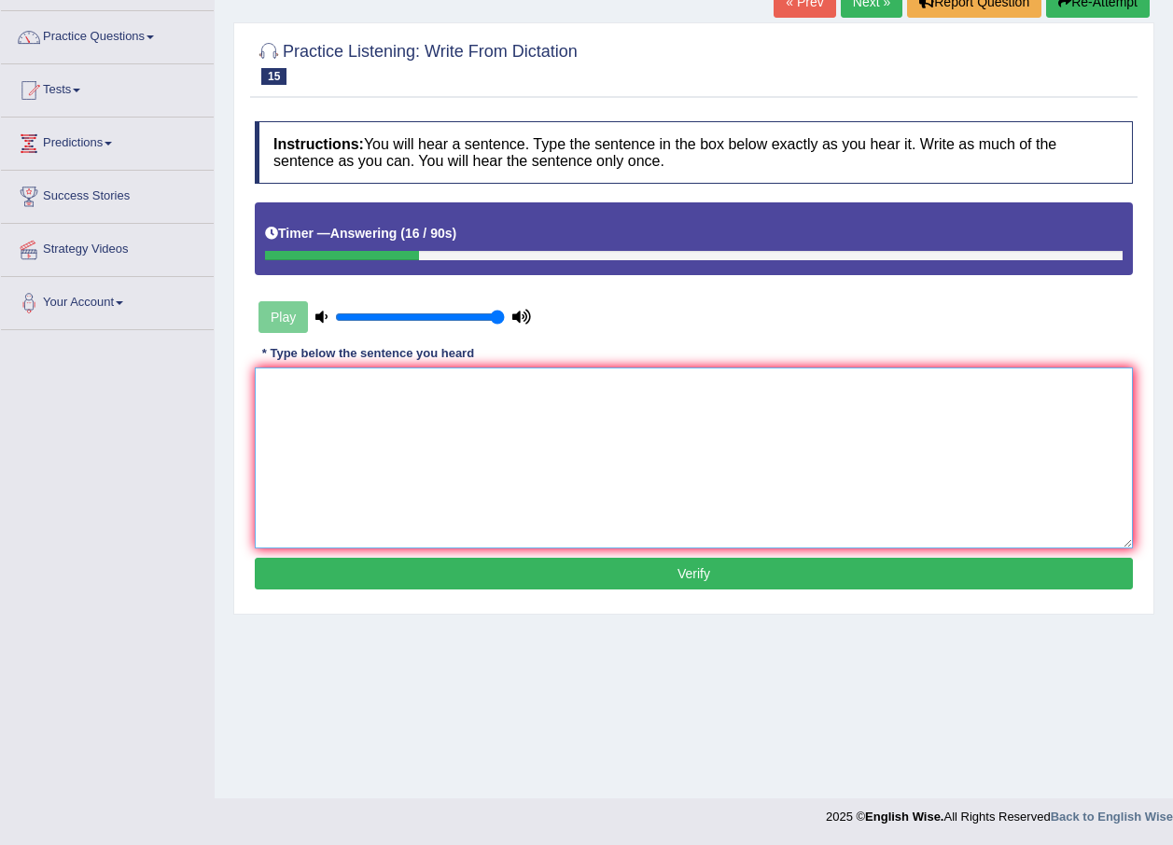
type textarea "s"
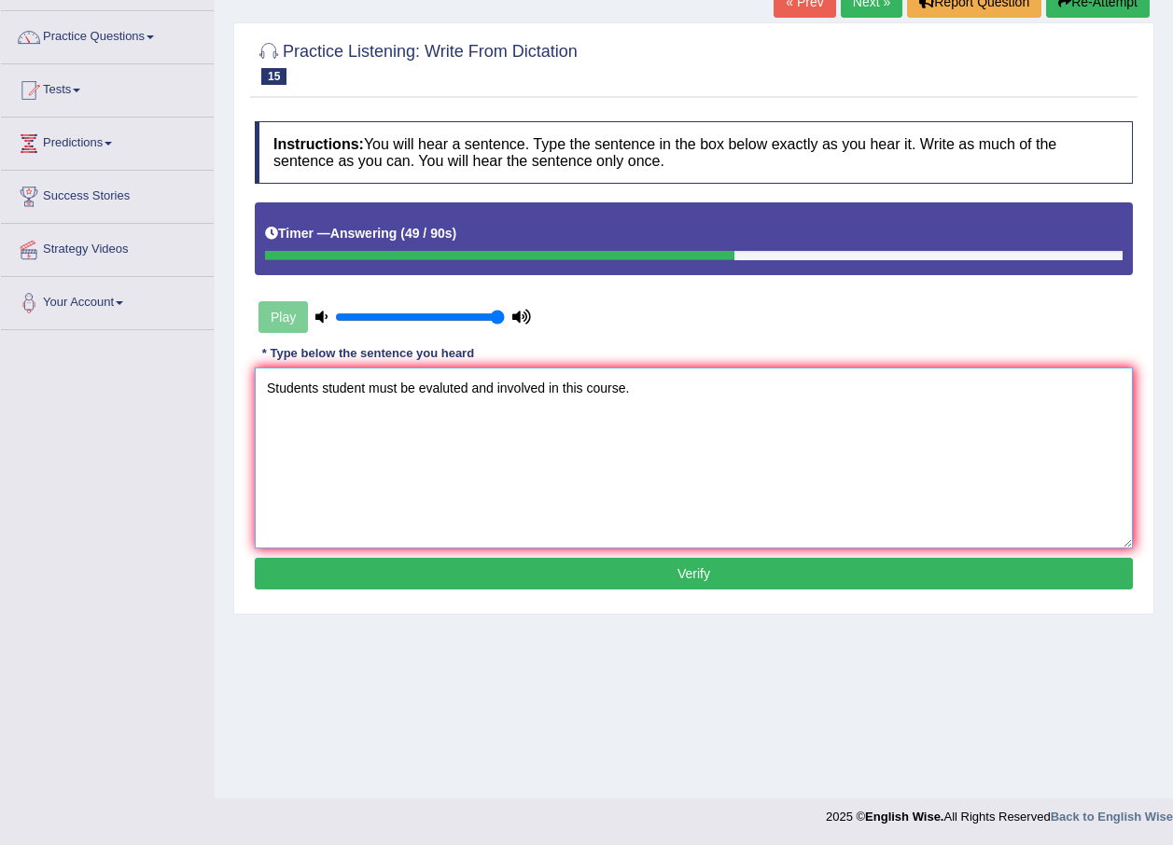
type textarea "Students student must be evaluted and involved in this course."
click at [641, 572] on button "Verify" at bounding box center [694, 574] width 878 height 32
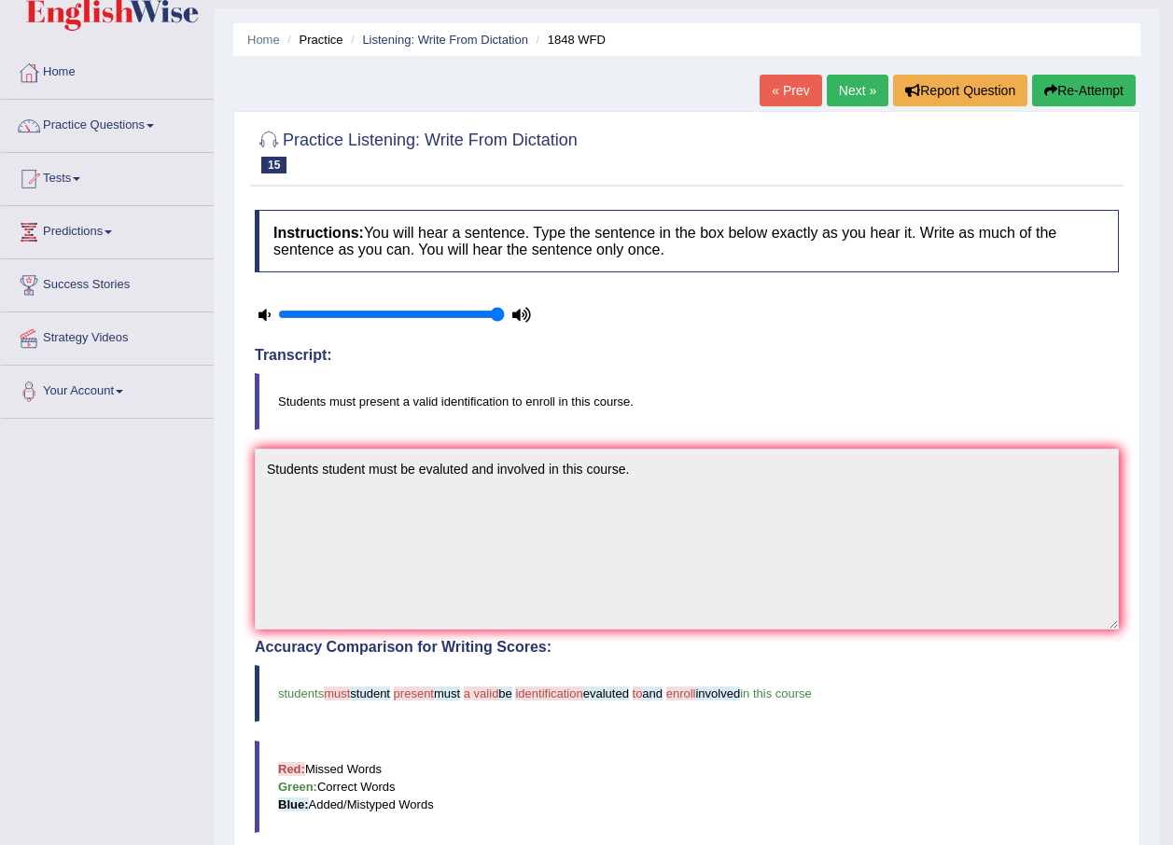
scroll to position [0, 0]
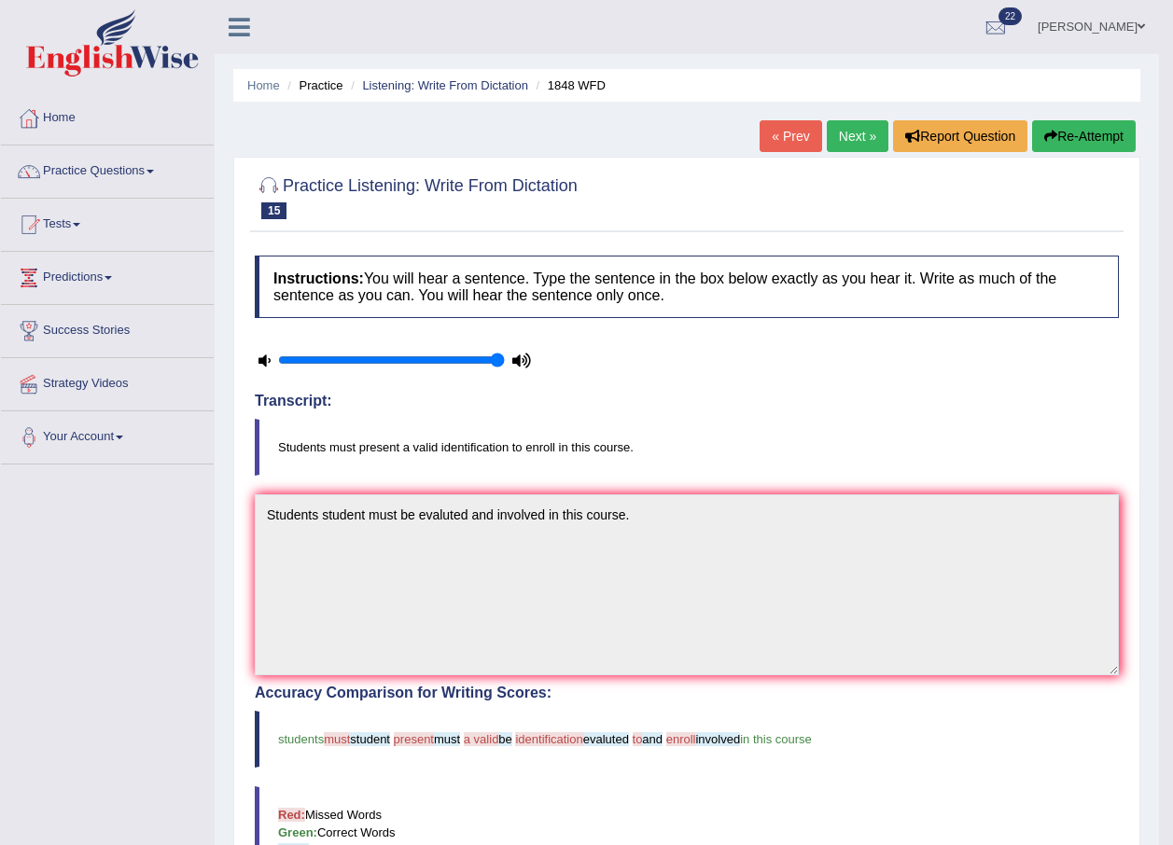
click at [840, 132] on link "Next »" at bounding box center [858, 136] width 62 height 32
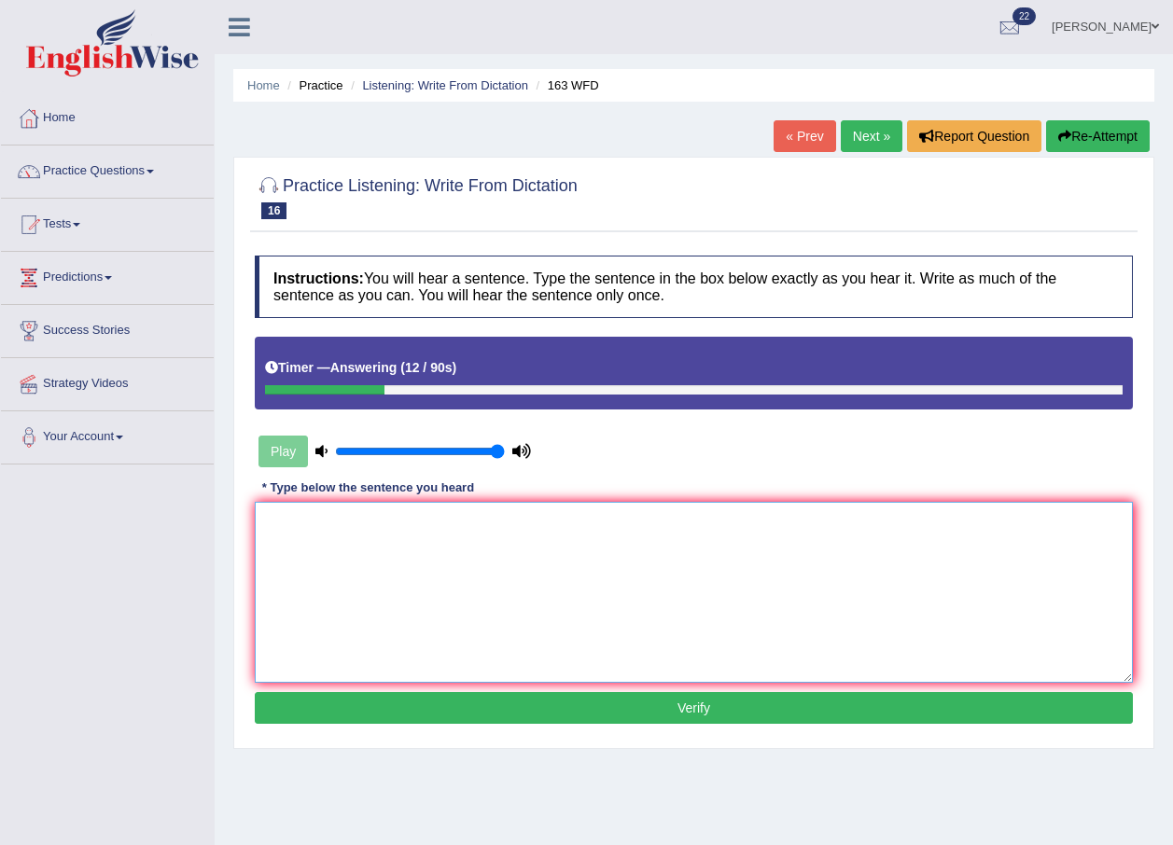
click at [609, 577] on textarea at bounding box center [694, 592] width 878 height 181
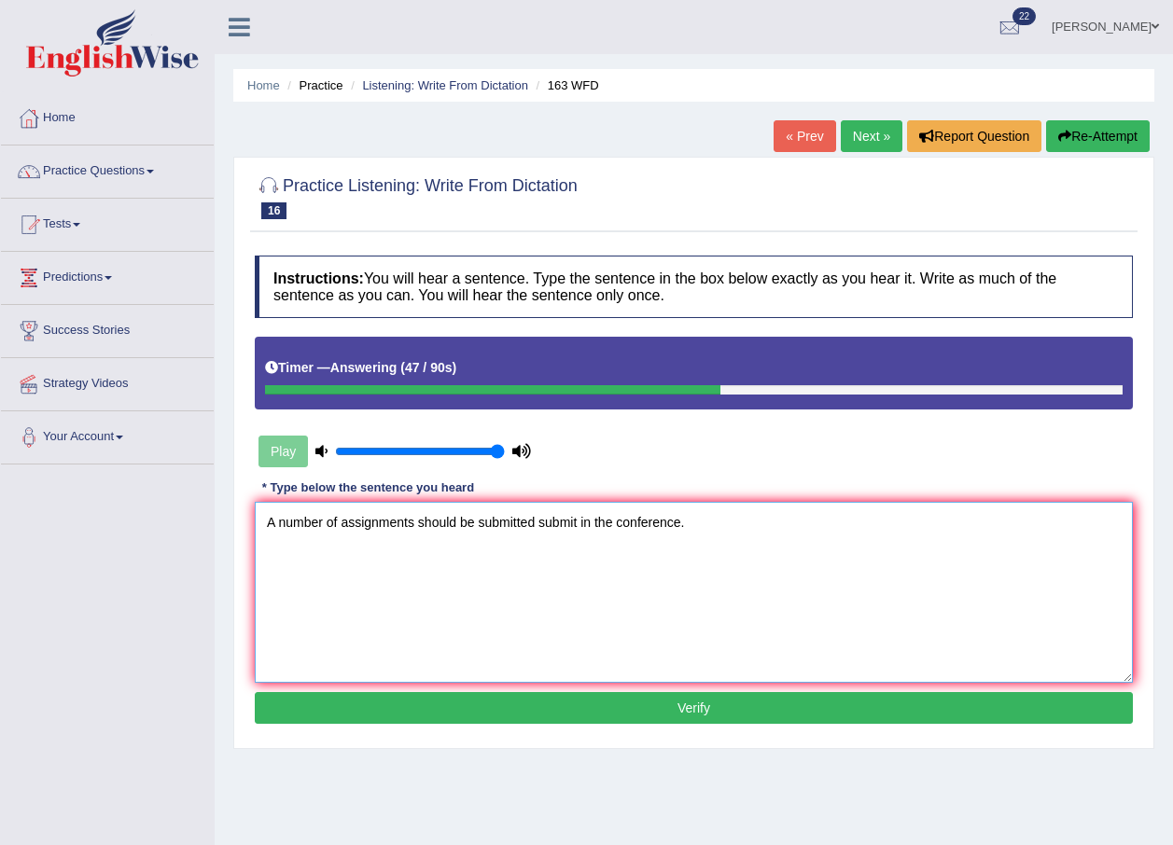
type textarea "A number of assignments should be submitted submit in the conference."
click at [672, 710] on button "Verify" at bounding box center [694, 708] width 878 height 32
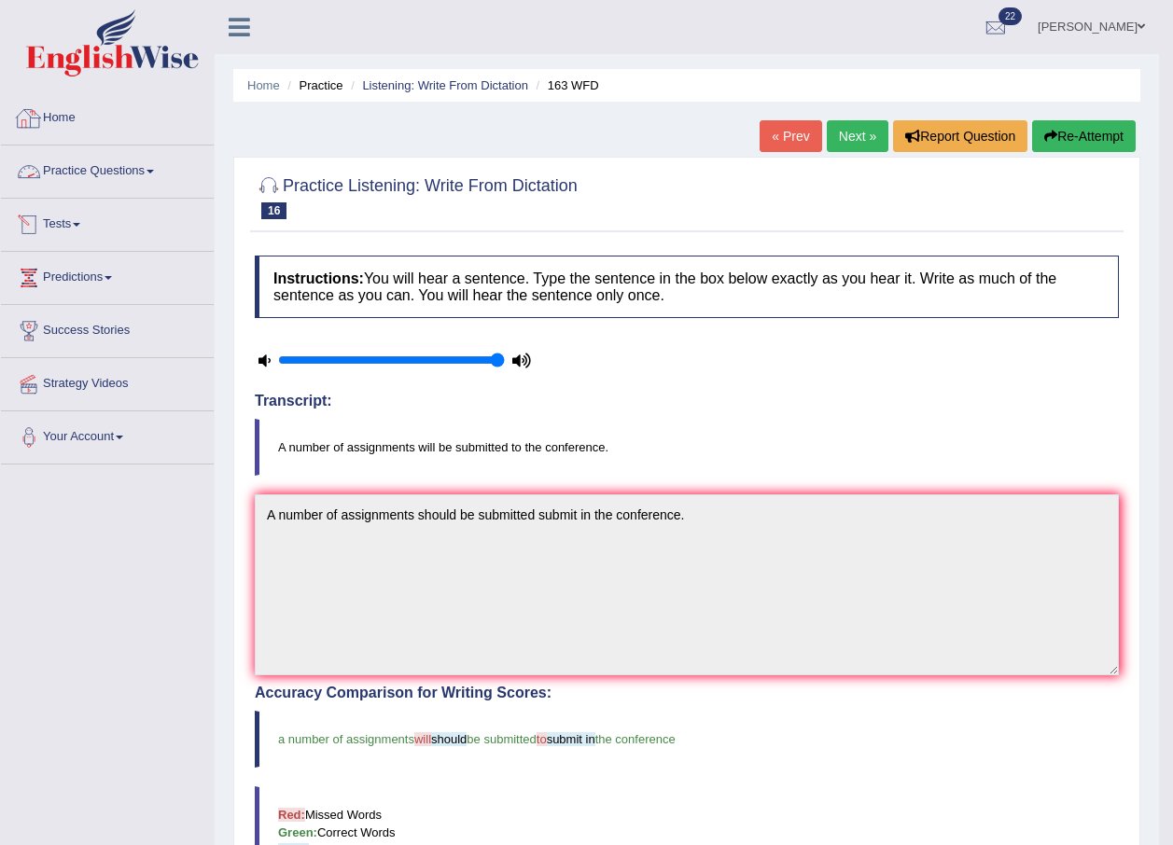
click at [71, 119] on link "Home" at bounding box center [107, 115] width 213 height 47
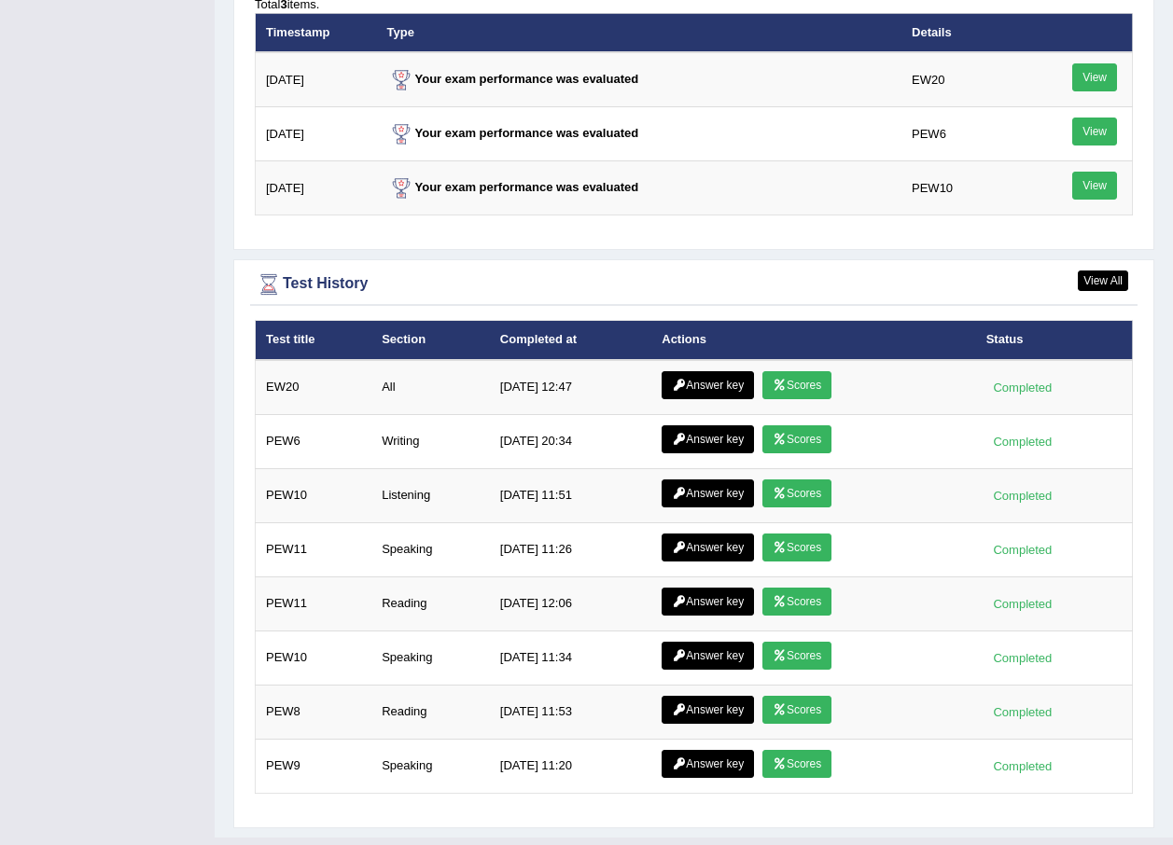
scroll to position [2377, 0]
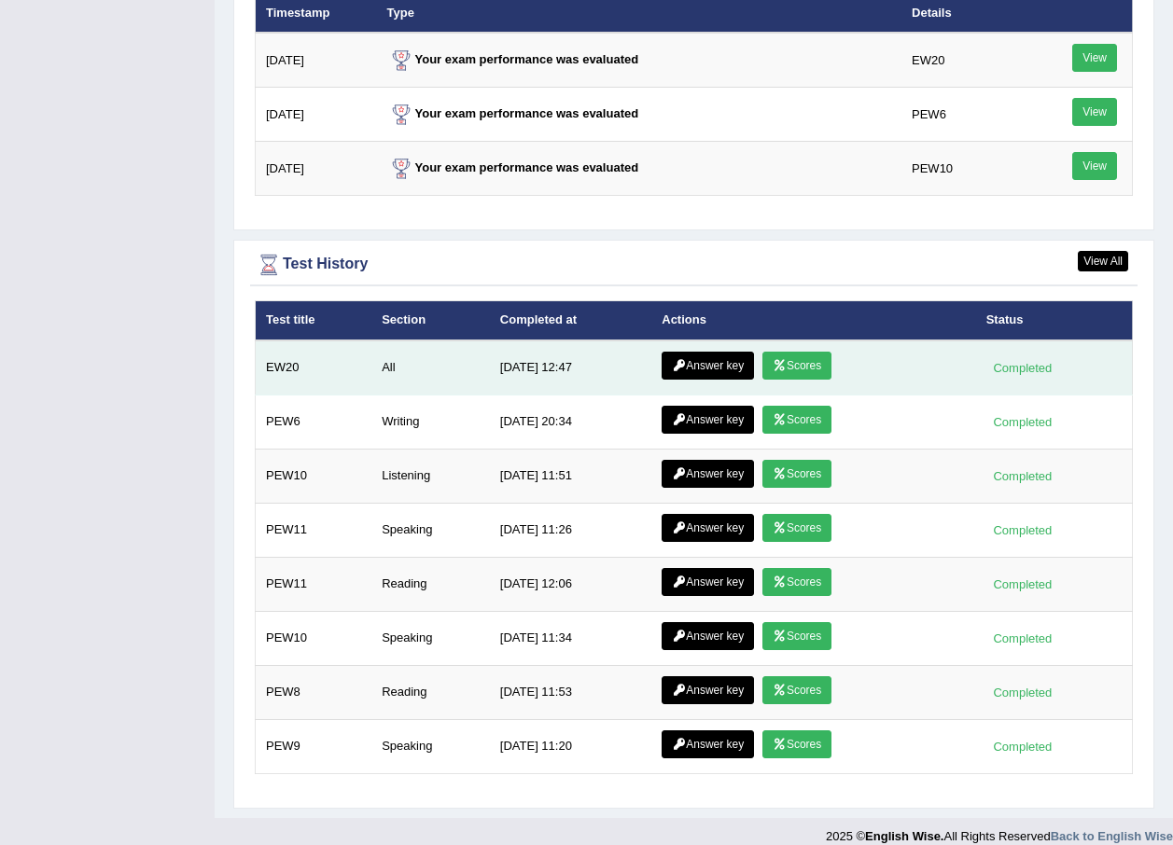
click at [786, 352] on link "Scores" at bounding box center [796, 366] width 69 height 28
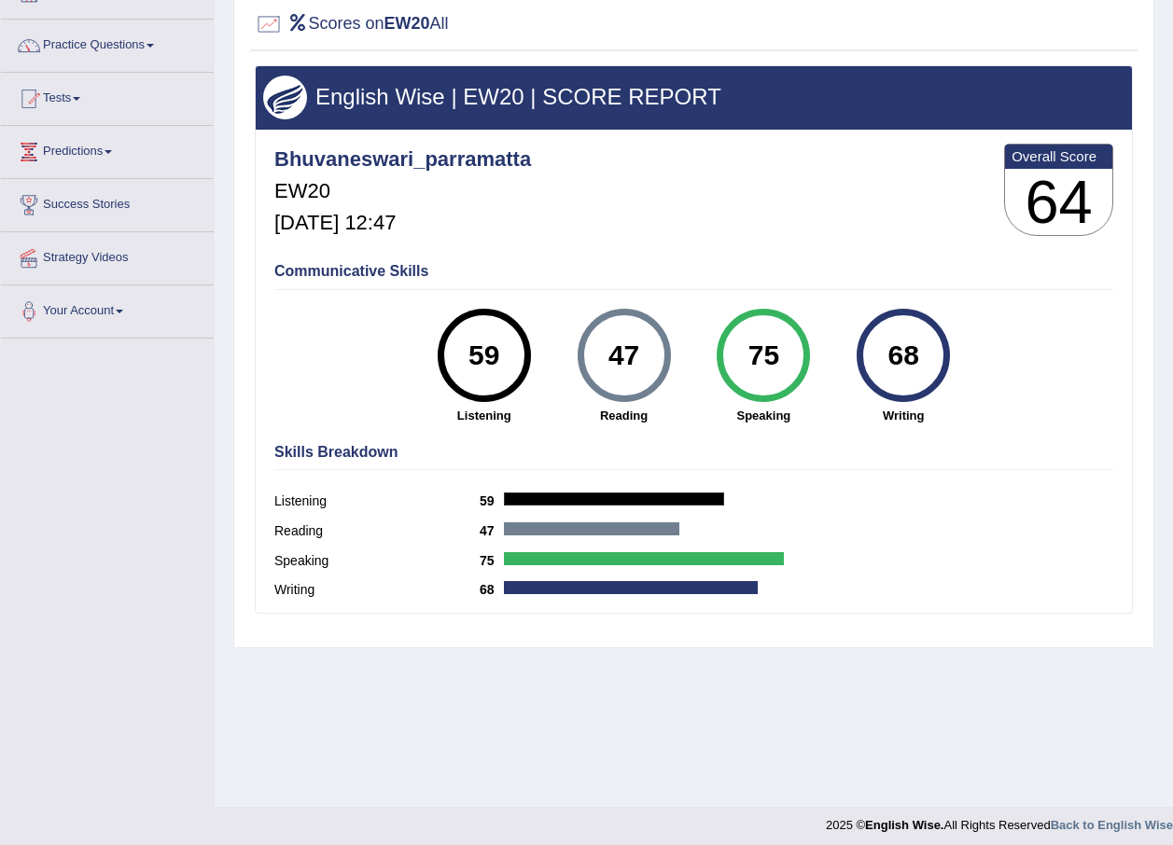
scroll to position [134, 0]
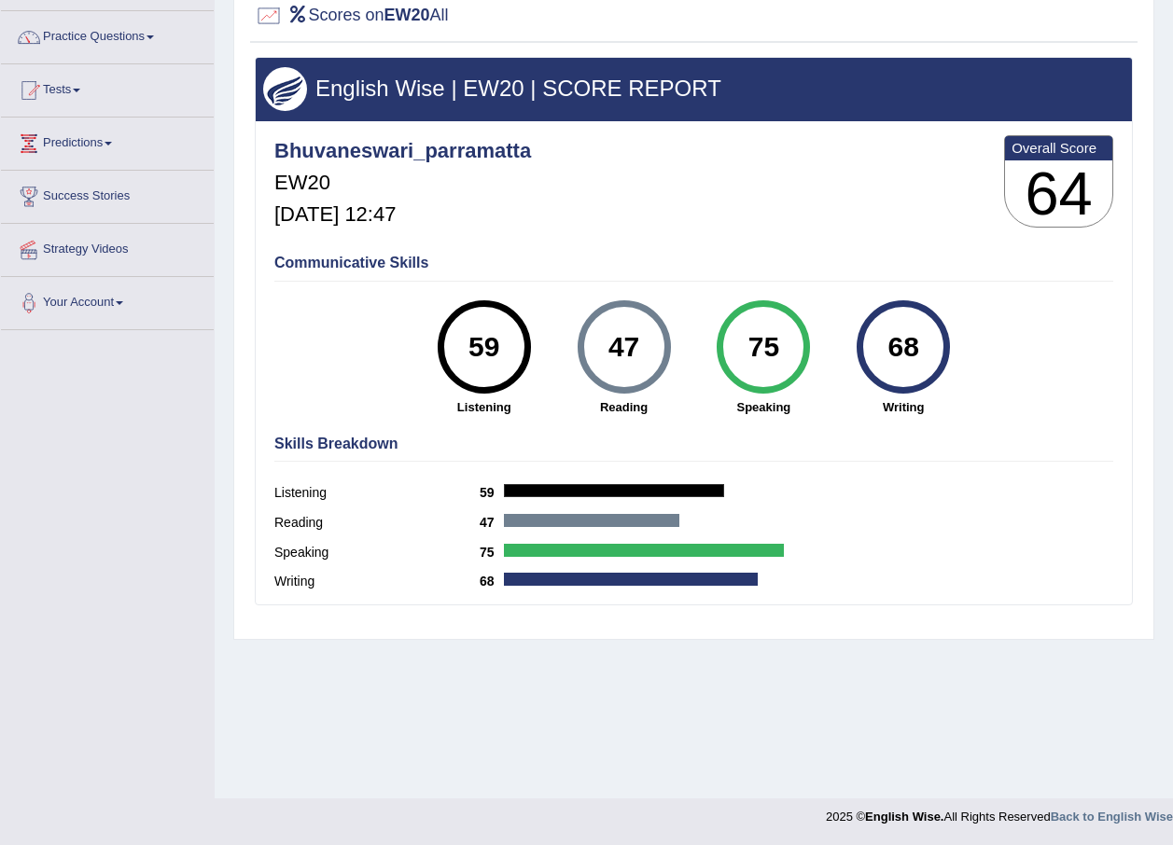
click at [903, 390] on div "68" at bounding box center [902, 346] width 93 height 93
click at [903, 373] on div "68" at bounding box center [903, 347] width 68 height 78
click at [908, 371] on div "68" at bounding box center [903, 347] width 68 height 78
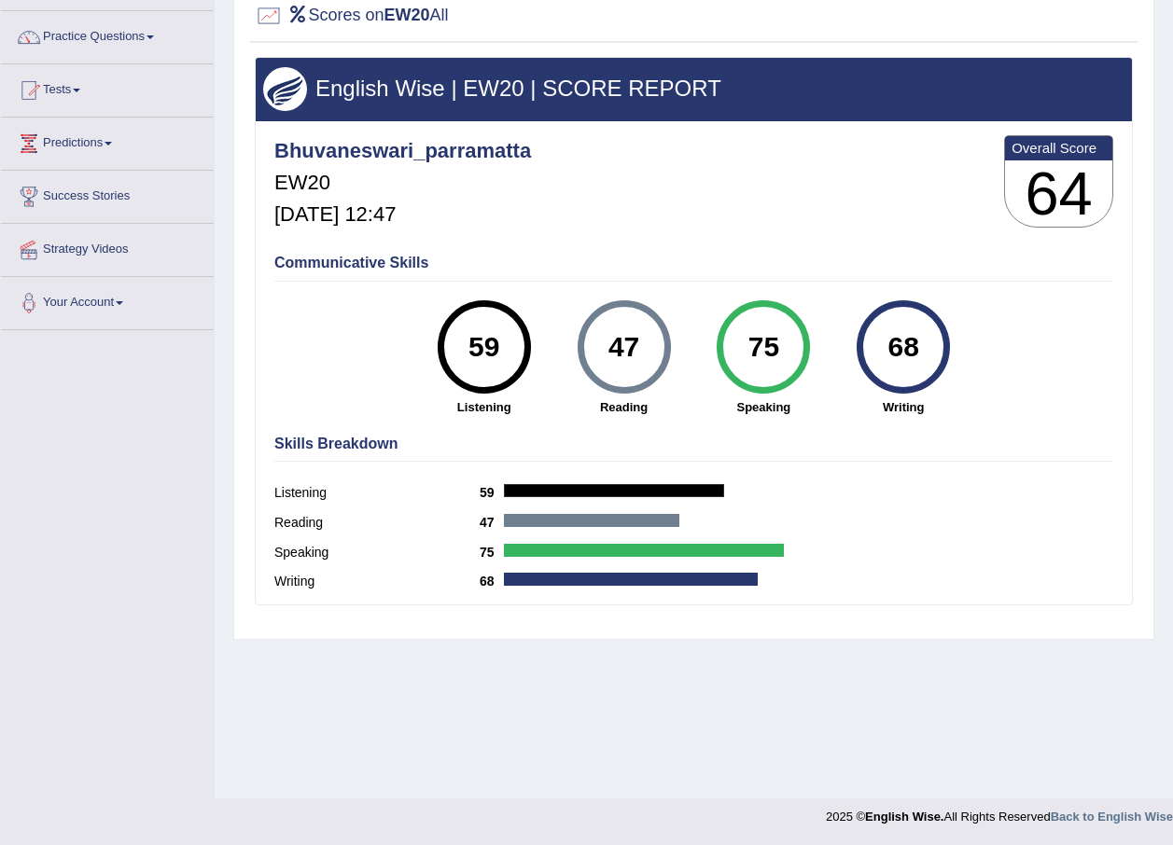
drag, startPoint x: 908, startPoint y: 371, endPoint x: 873, endPoint y: 364, distance: 35.3
click at [873, 364] on div "68" at bounding box center [903, 347] width 68 height 78
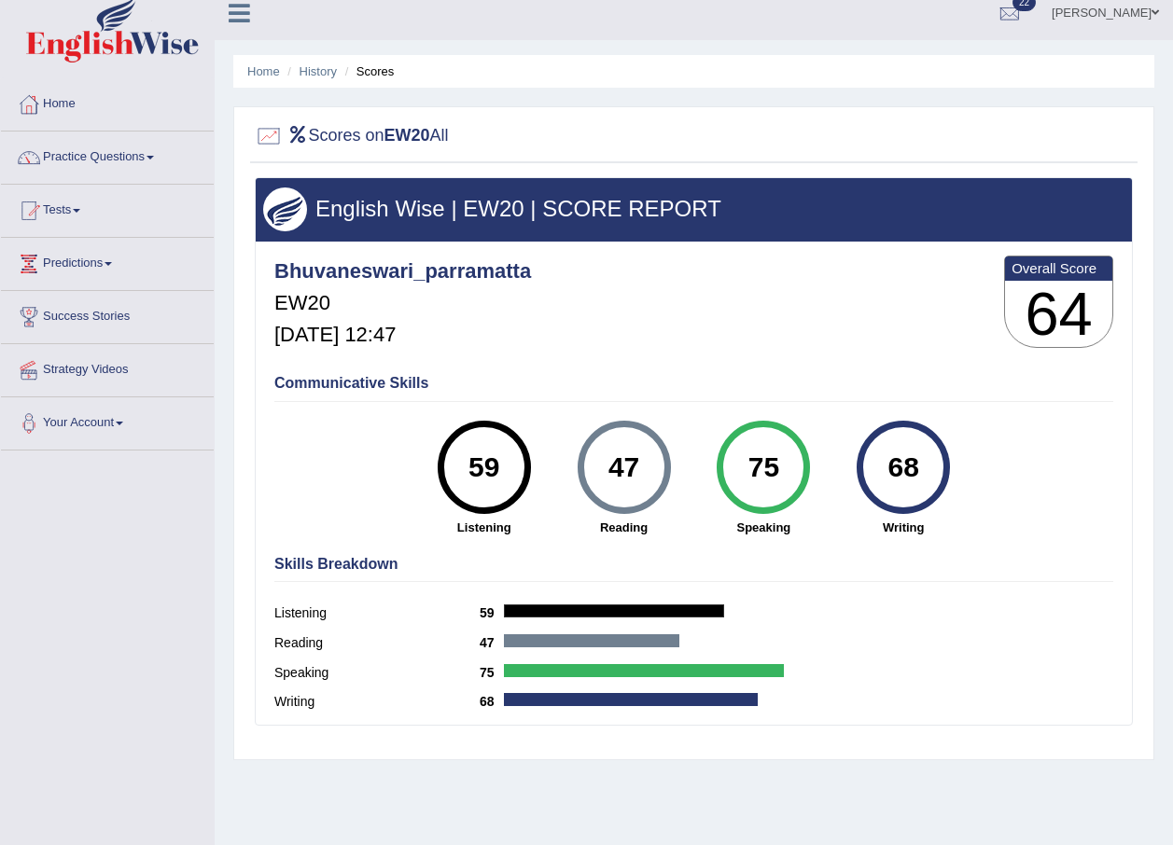
scroll to position [0, 0]
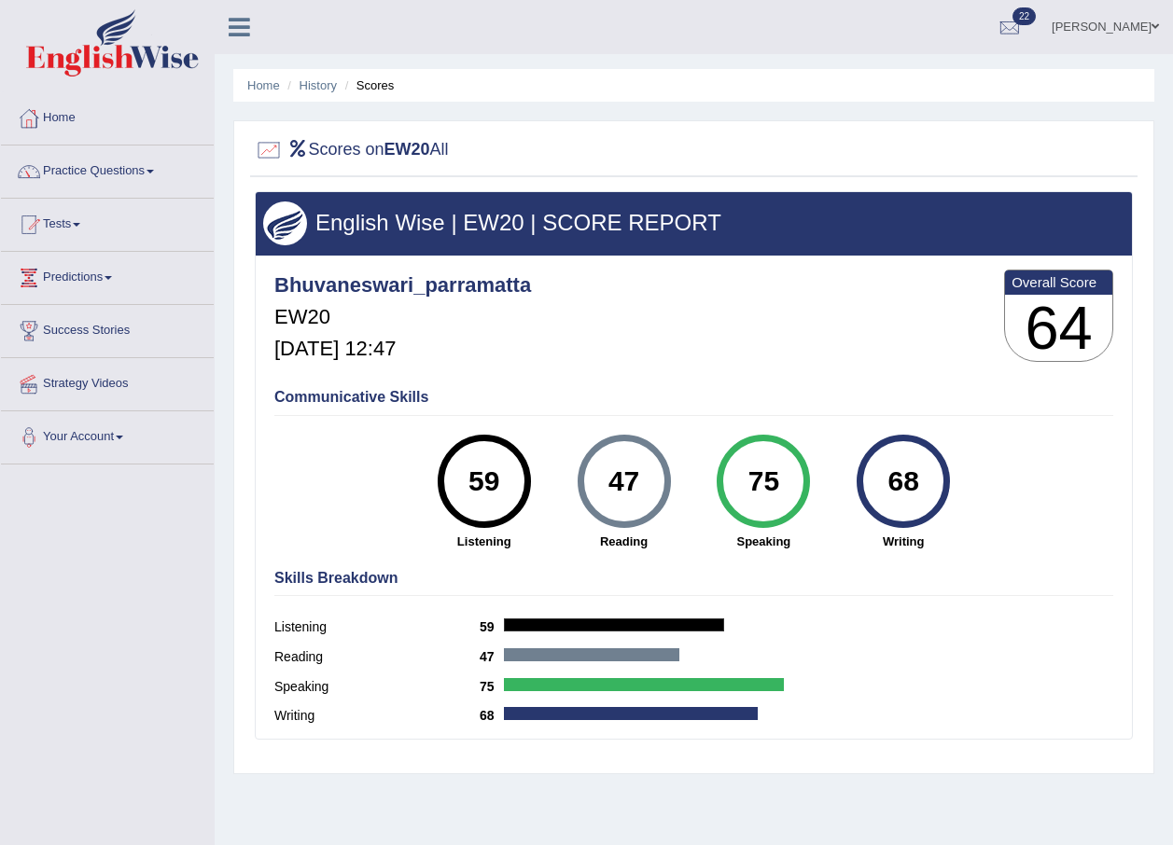
click at [67, 119] on link "Home" at bounding box center [107, 115] width 213 height 47
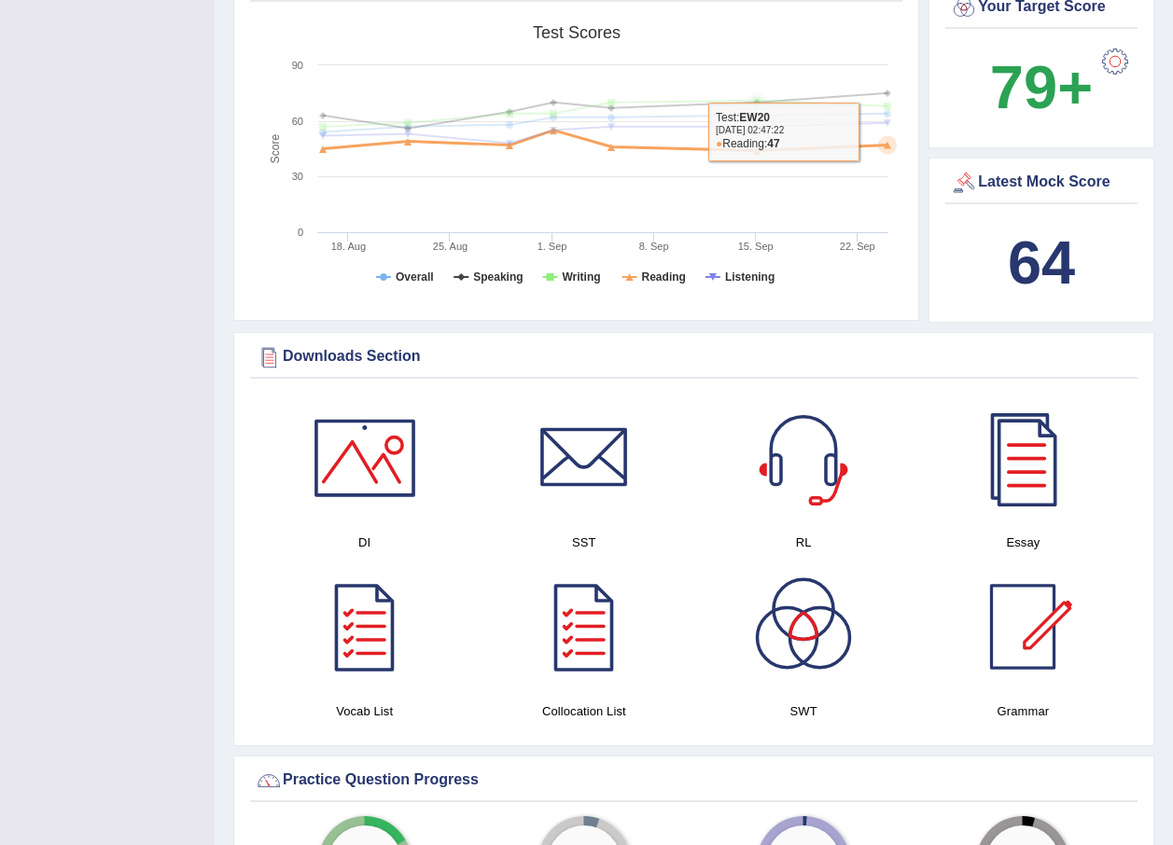
scroll to position [653, 0]
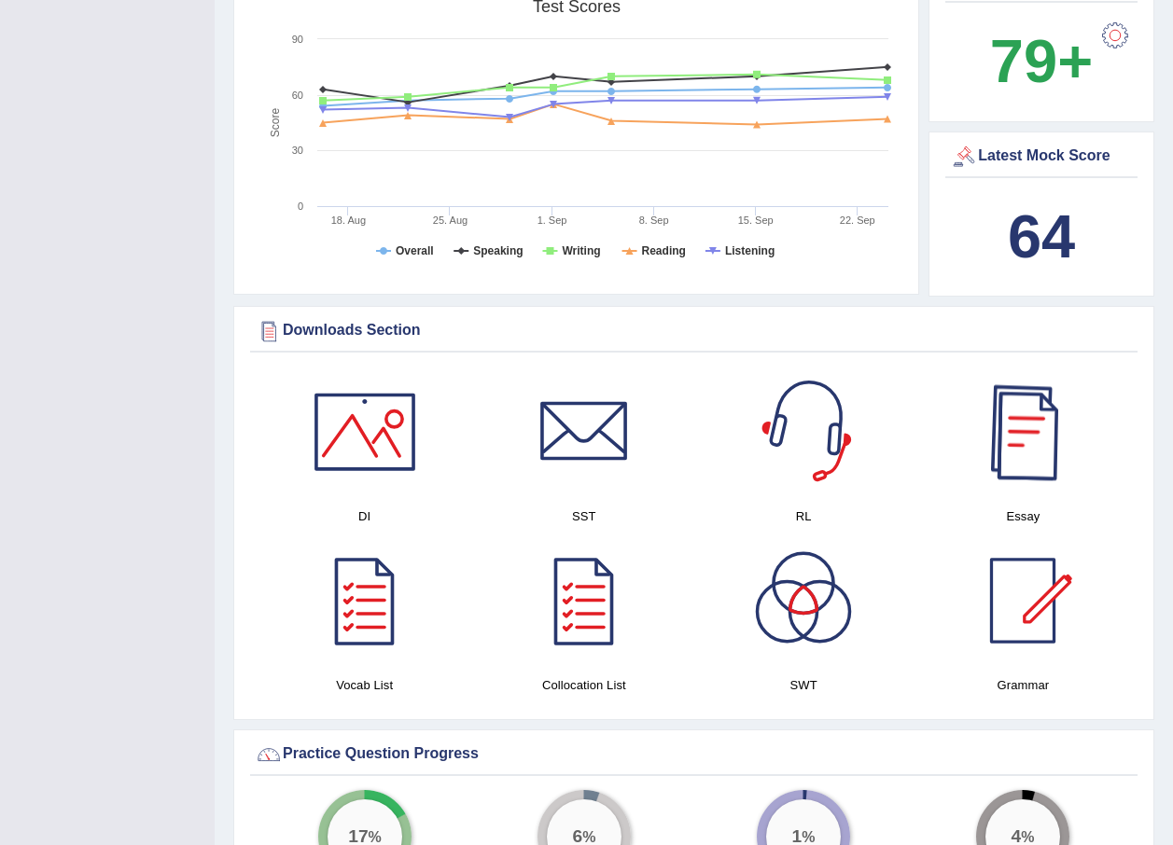
click at [1025, 233] on b "64" at bounding box center [1041, 236] width 67 height 68
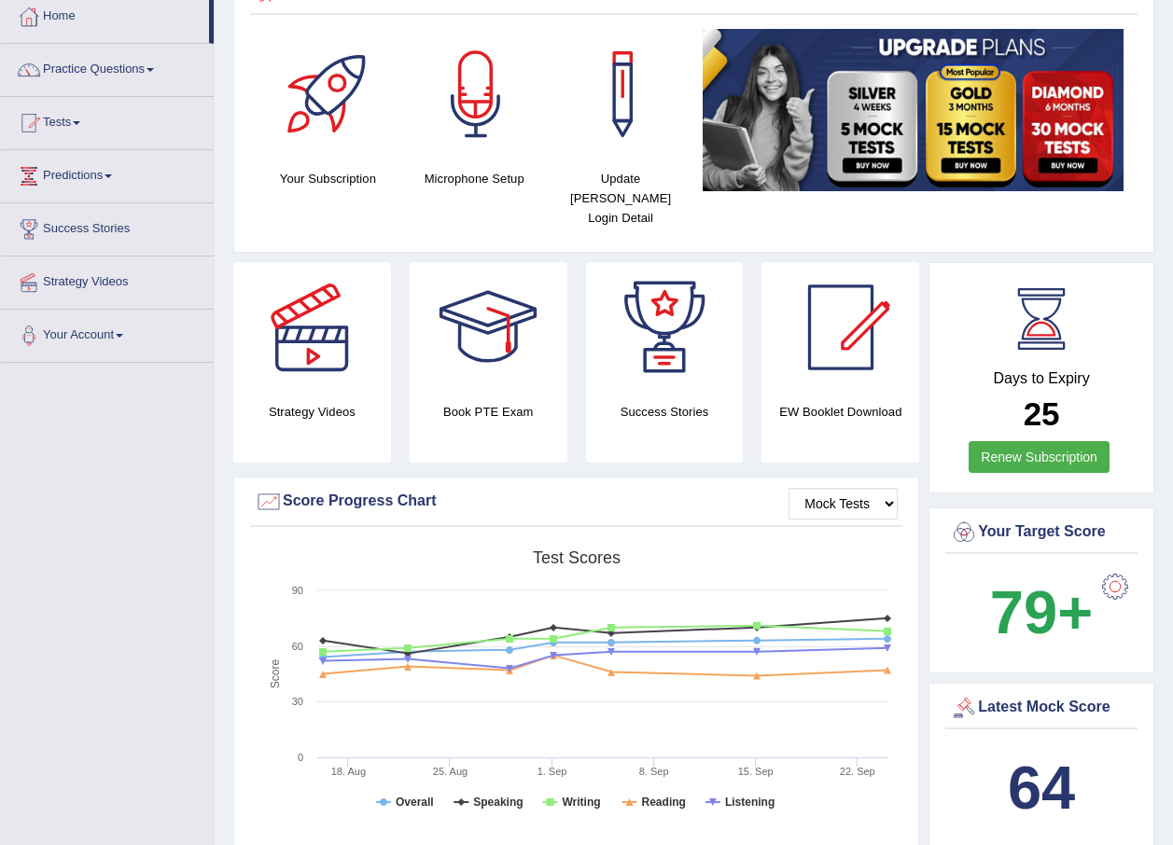
scroll to position [0, 0]
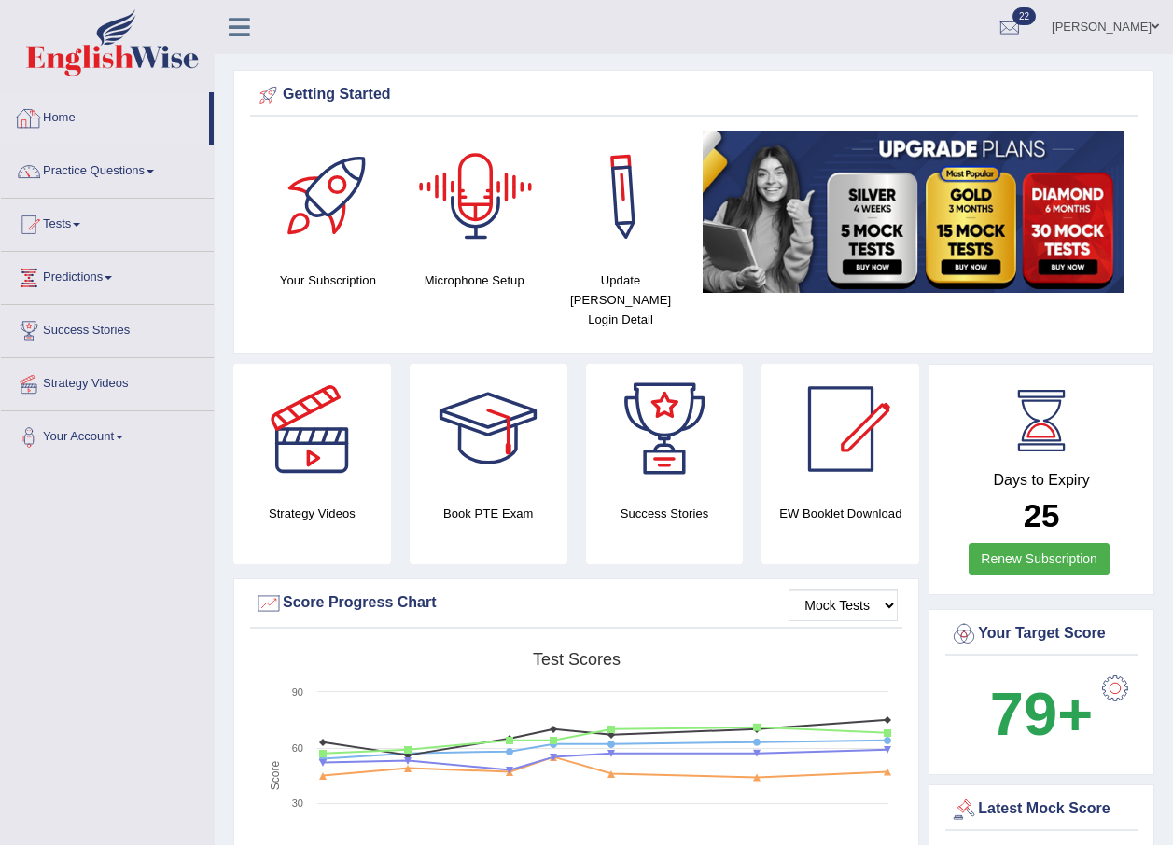
click at [50, 112] on link "Home" at bounding box center [105, 115] width 208 height 47
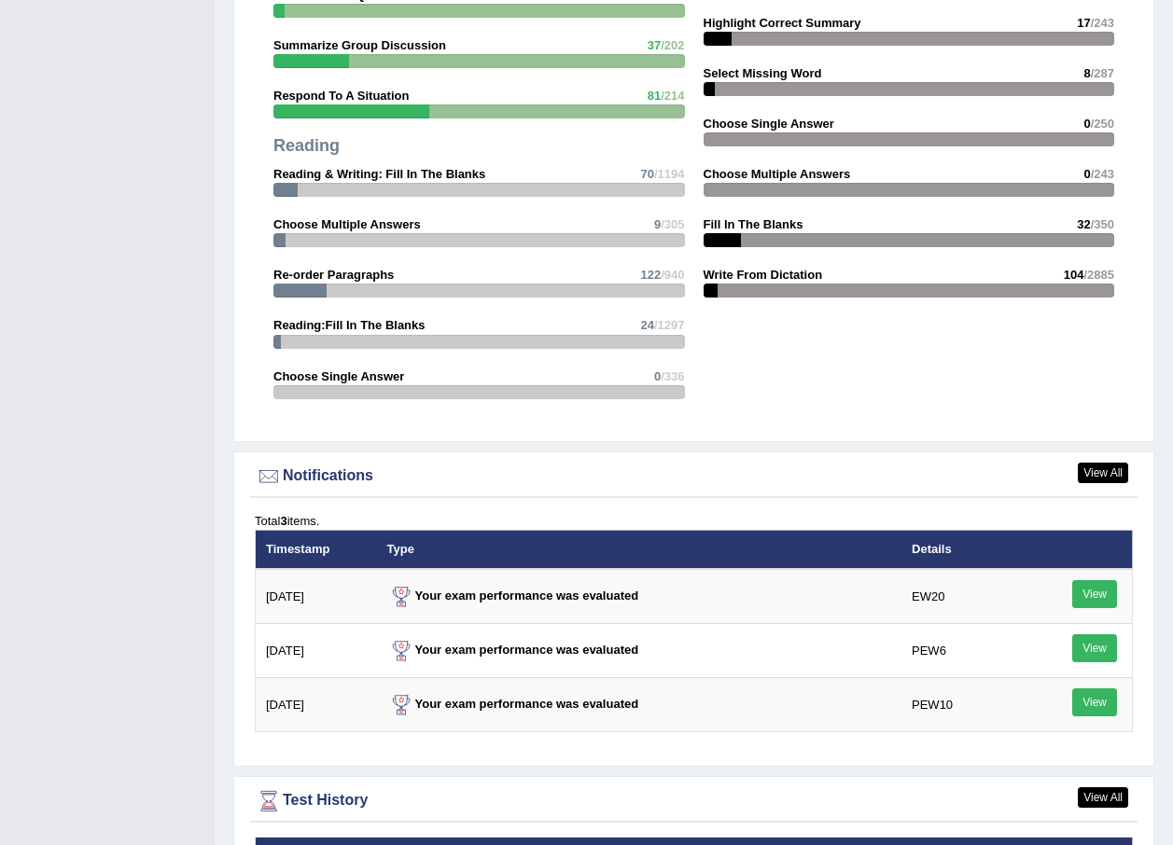
scroll to position [2052, 0]
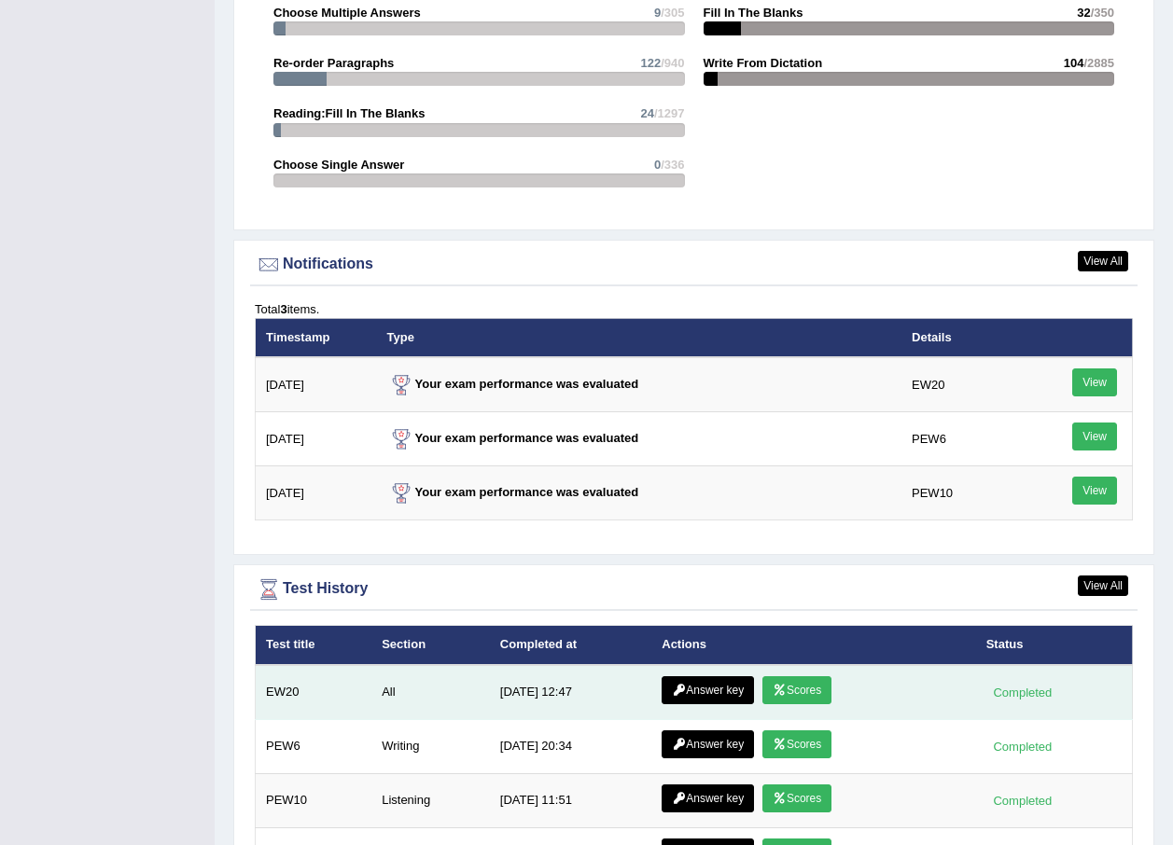
click at [706, 676] on link "Answer key" at bounding box center [707, 690] width 92 height 28
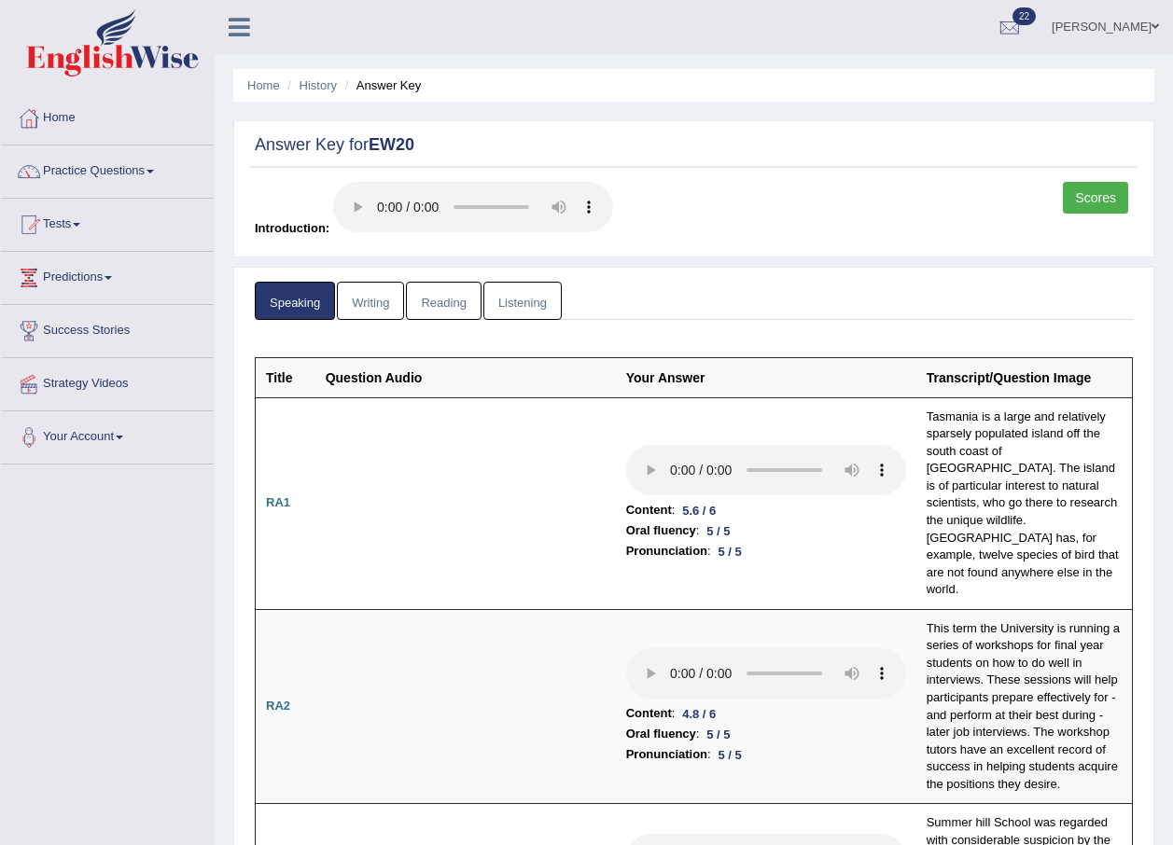
click at [376, 305] on link "Writing" at bounding box center [370, 301] width 67 height 38
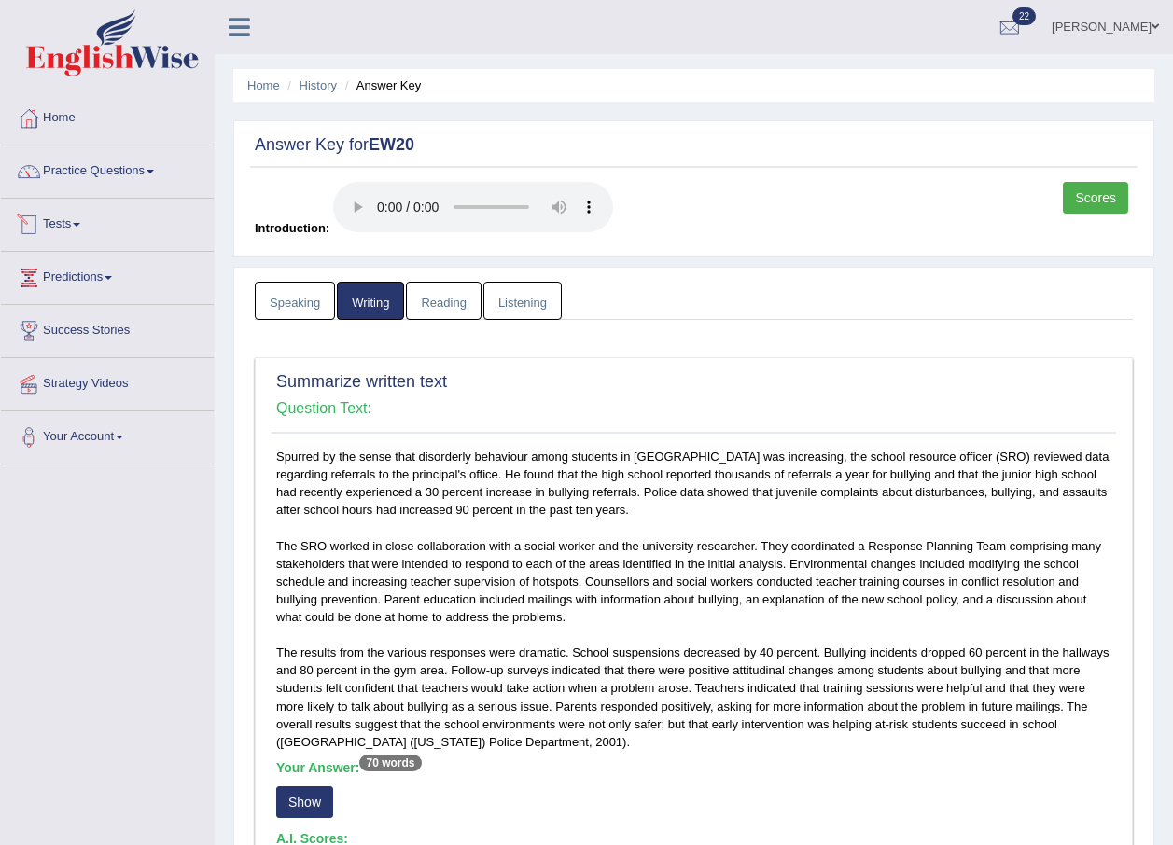
click at [452, 295] on link "Reading" at bounding box center [443, 301] width 75 height 38
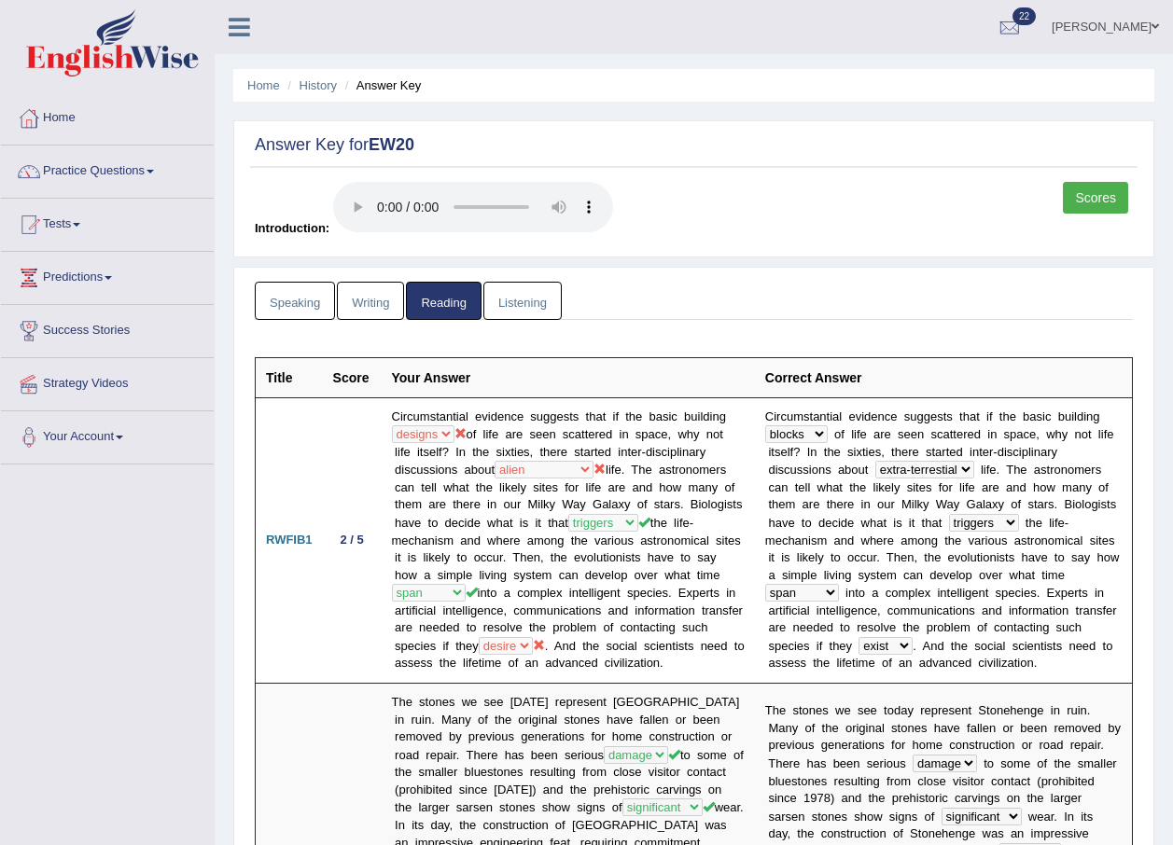
click at [315, 298] on link "Speaking" at bounding box center [295, 301] width 80 height 38
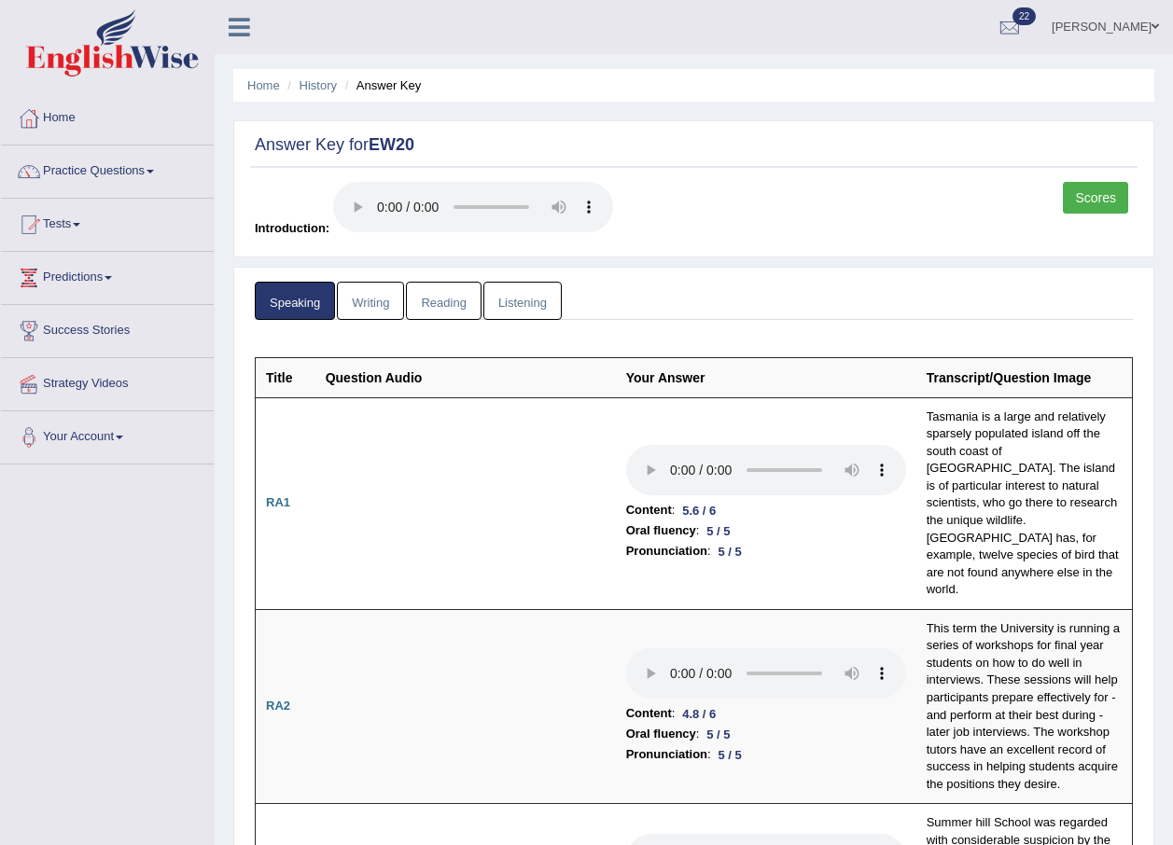
click at [521, 301] on link "Listening" at bounding box center [522, 301] width 78 height 38
